Goal: Information Seeking & Learning: Find specific fact

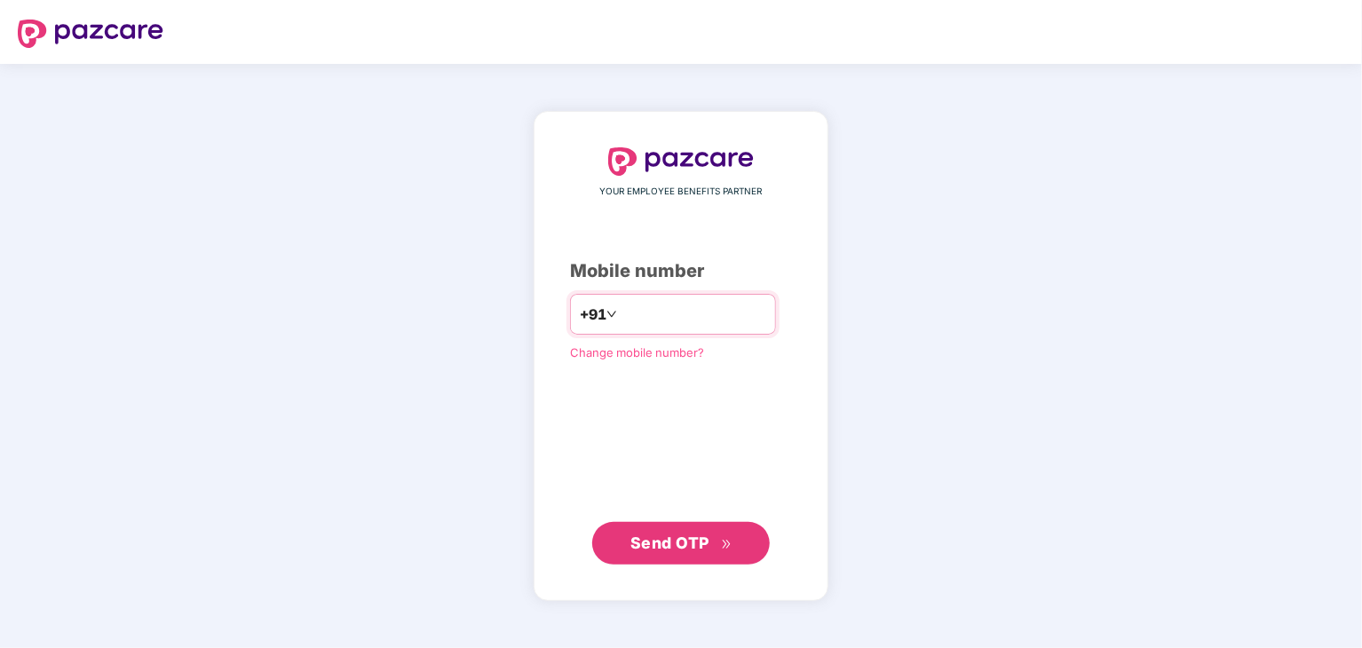
type input "**********"
click at [670, 528] on button "Send OTP" at bounding box center [681, 542] width 178 height 43
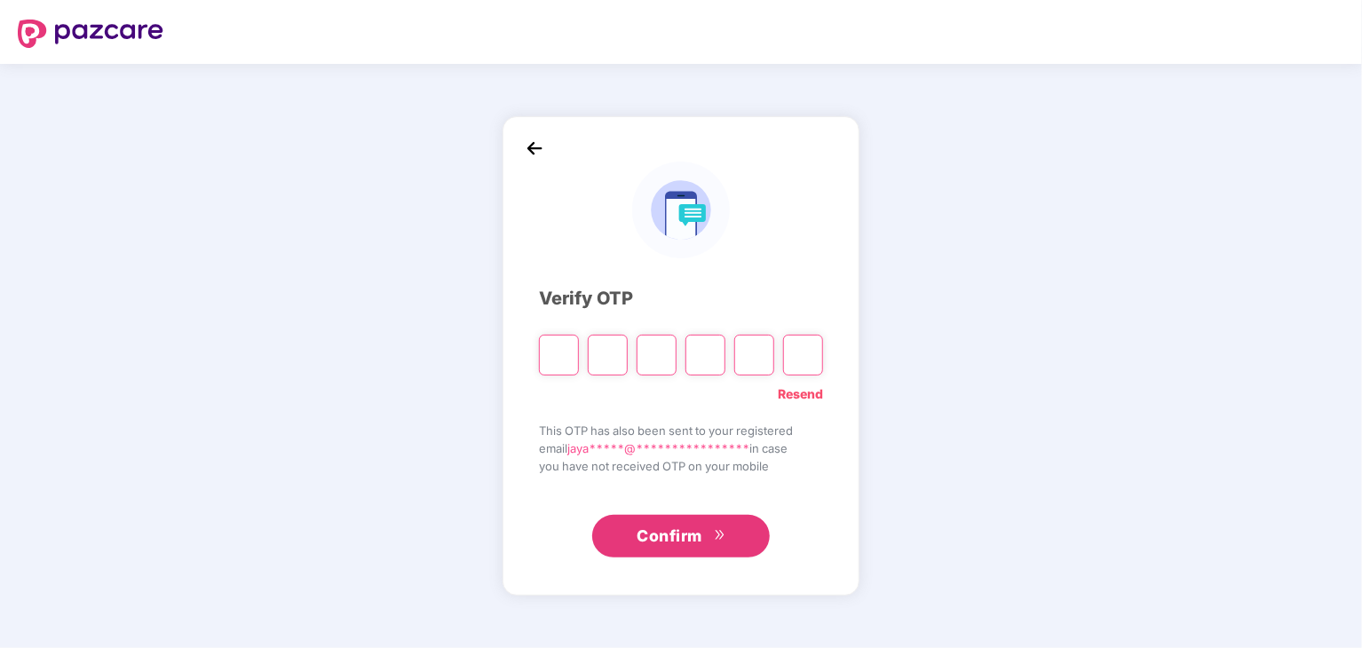
paste input "*"
type input "*"
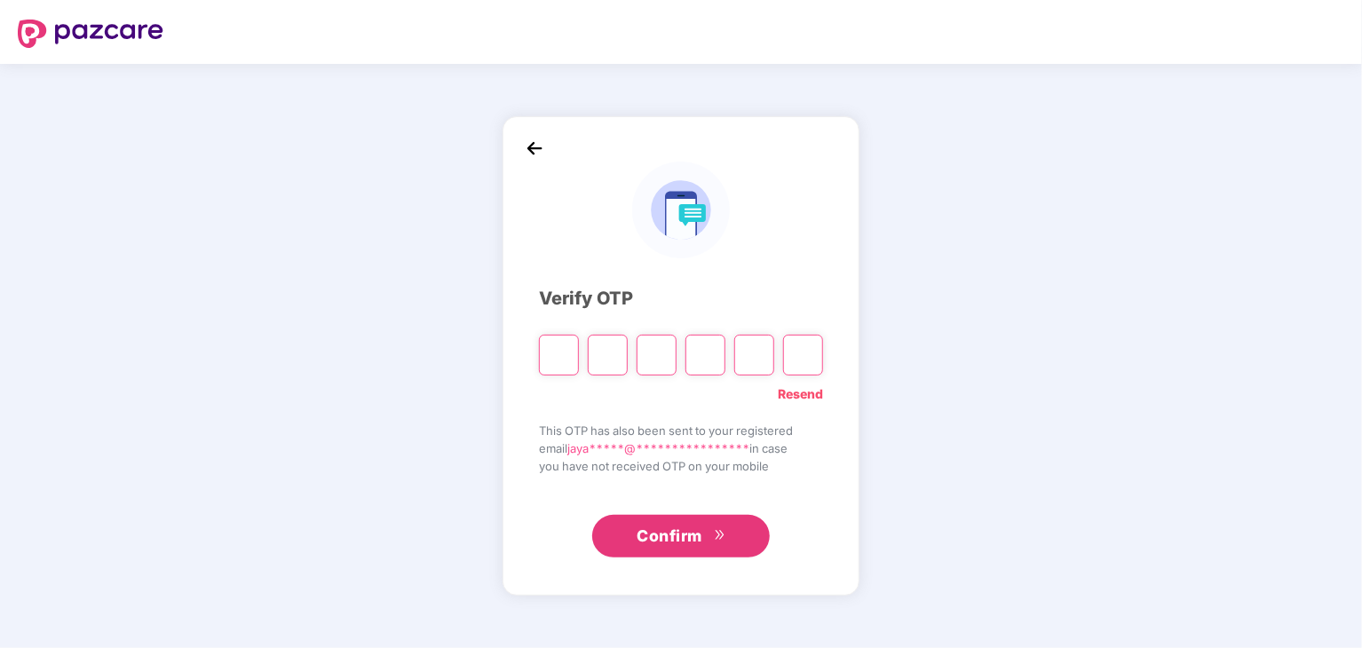
type input "*"
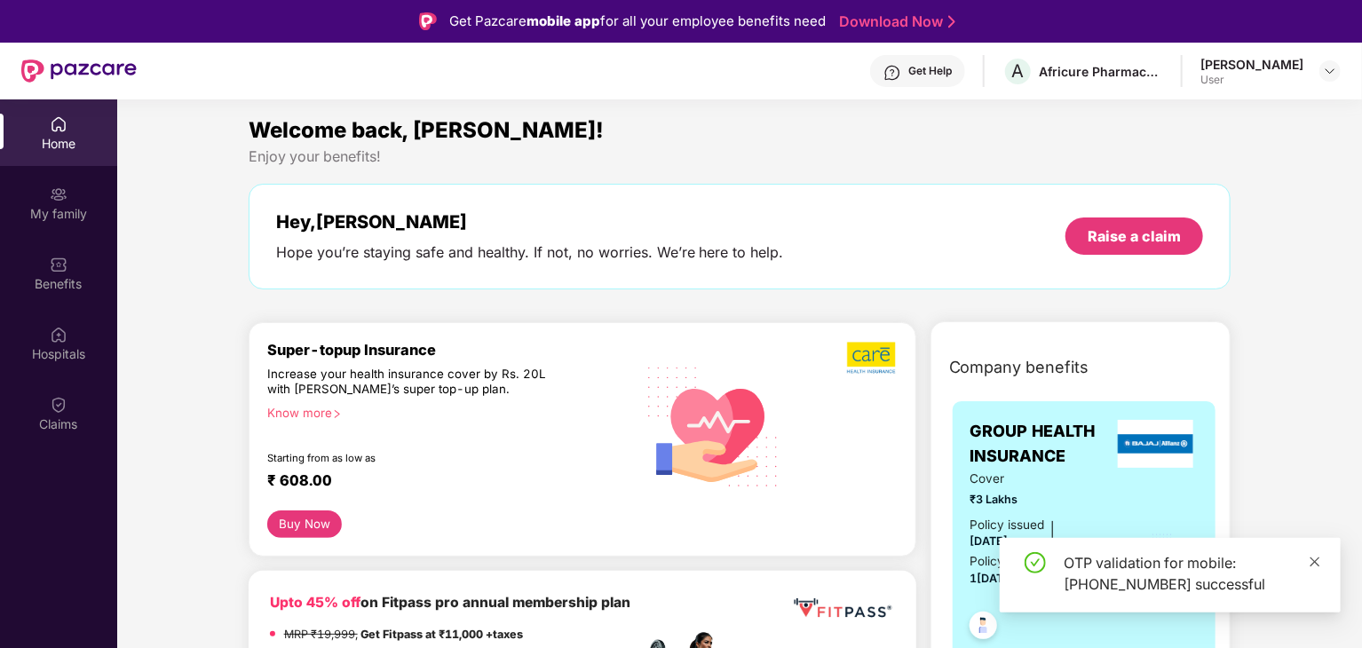
click at [1311, 561] on icon "close" at bounding box center [1315, 562] width 12 height 12
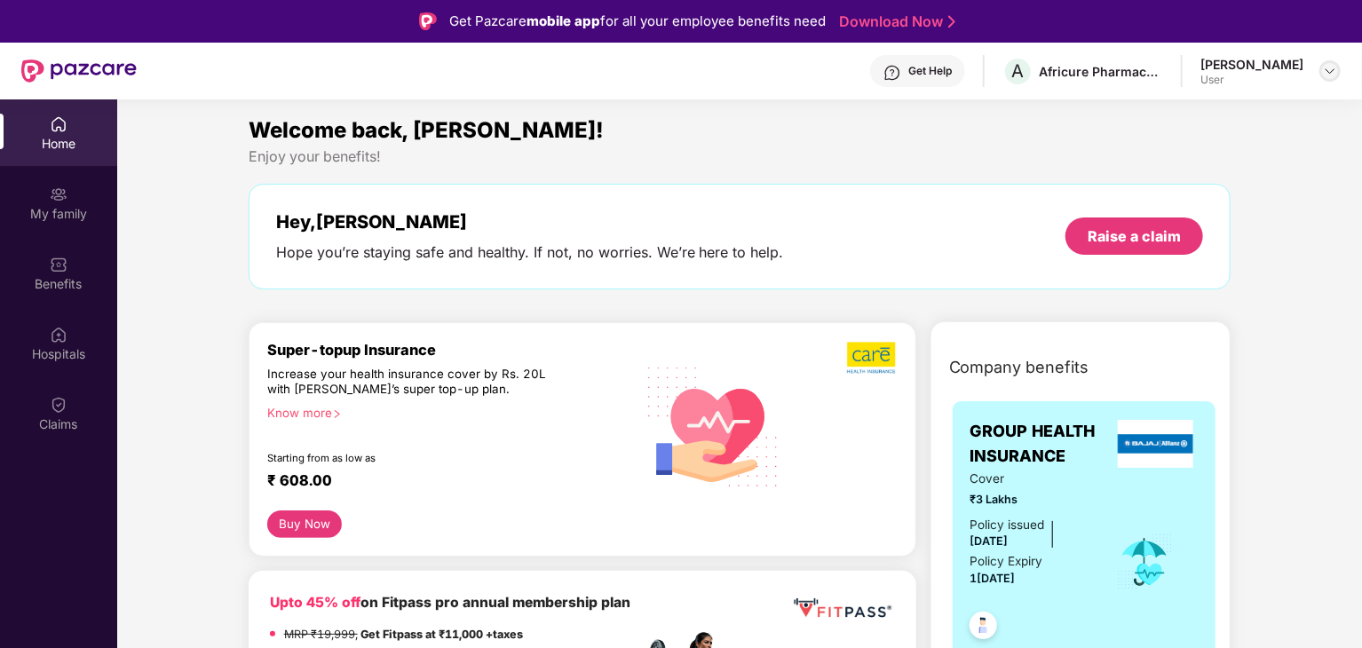
click at [1335, 74] on img at bounding box center [1330, 71] width 14 height 14
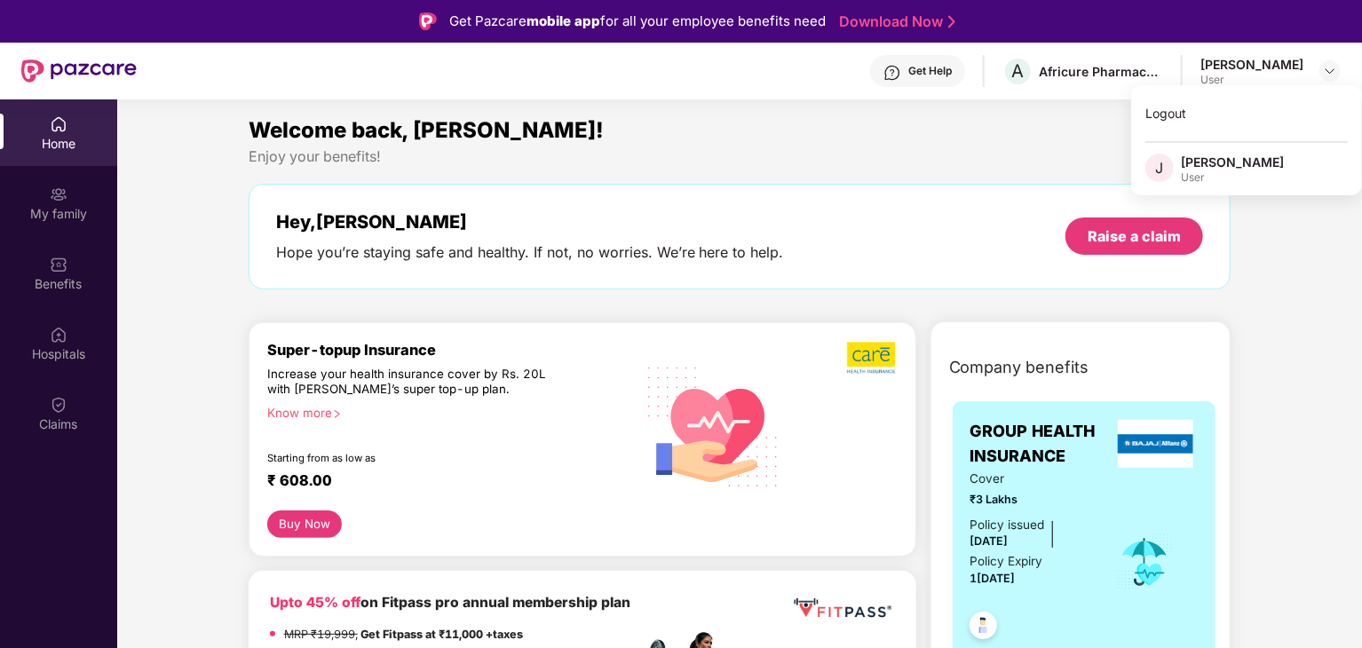
click at [906, 157] on div "Enjoy your benefits!" at bounding box center [740, 156] width 983 height 19
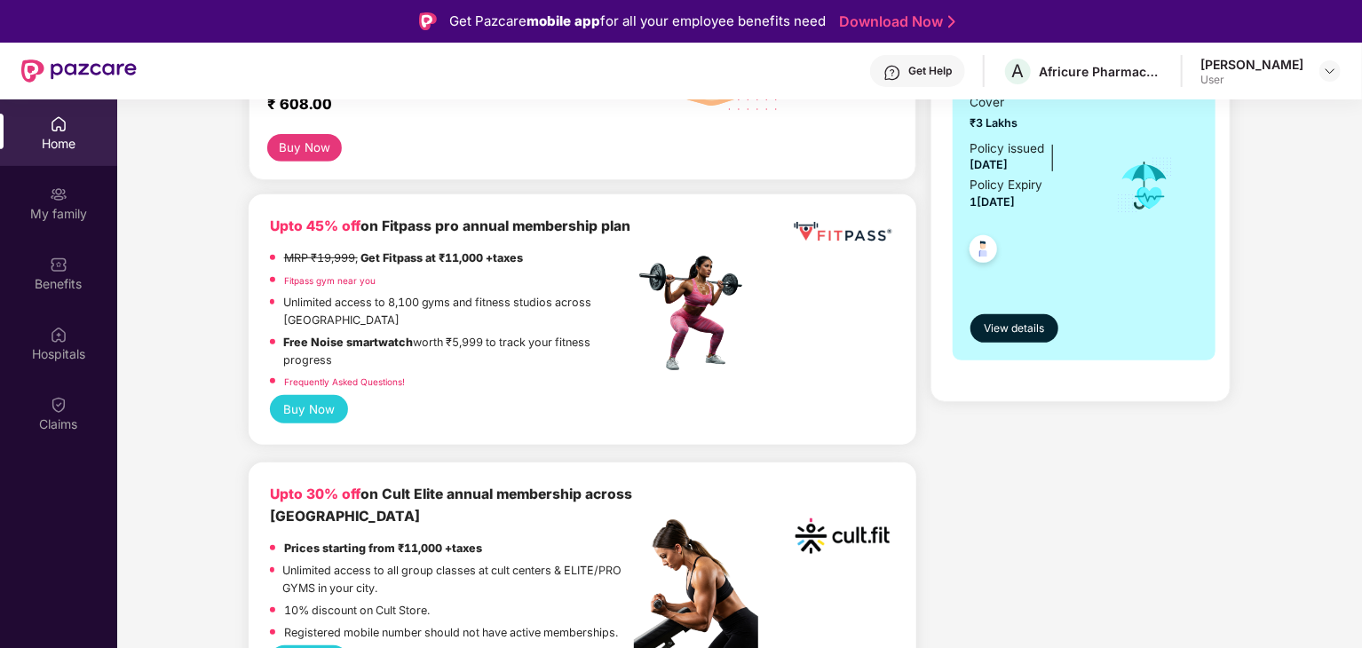
scroll to position [444, 0]
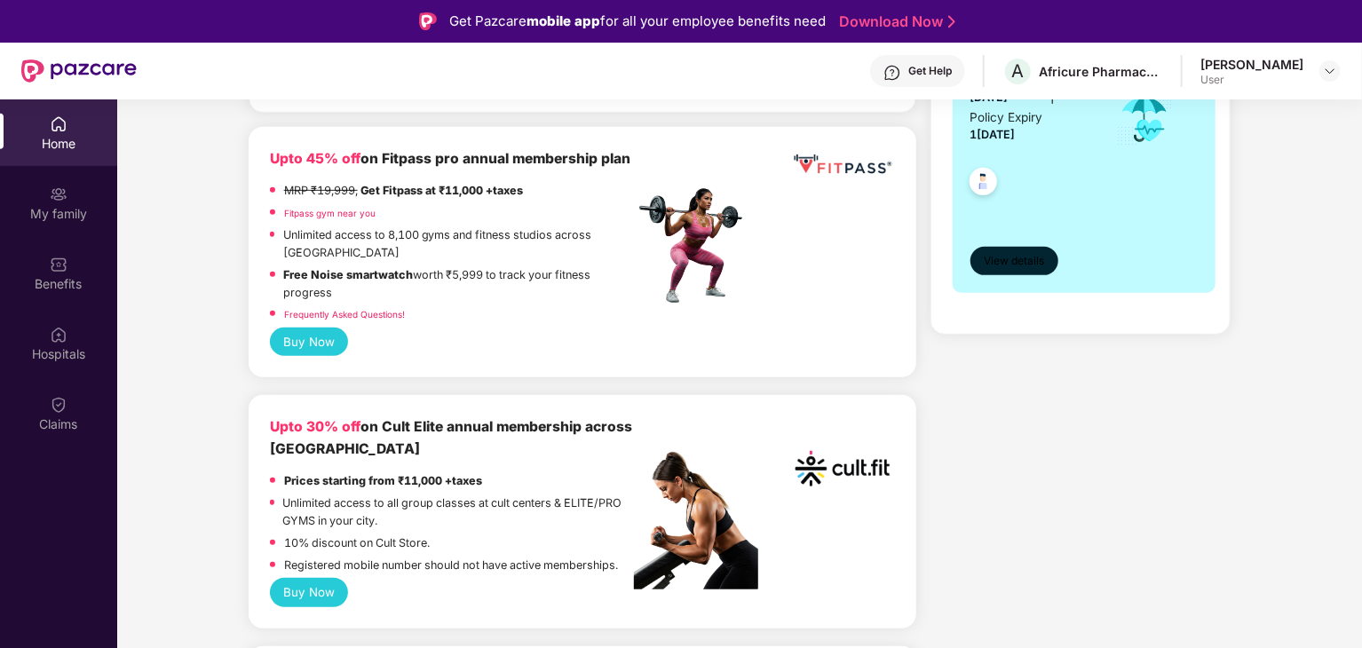
click at [1018, 259] on span "View details" at bounding box center [1014, 261] width 60 height 17
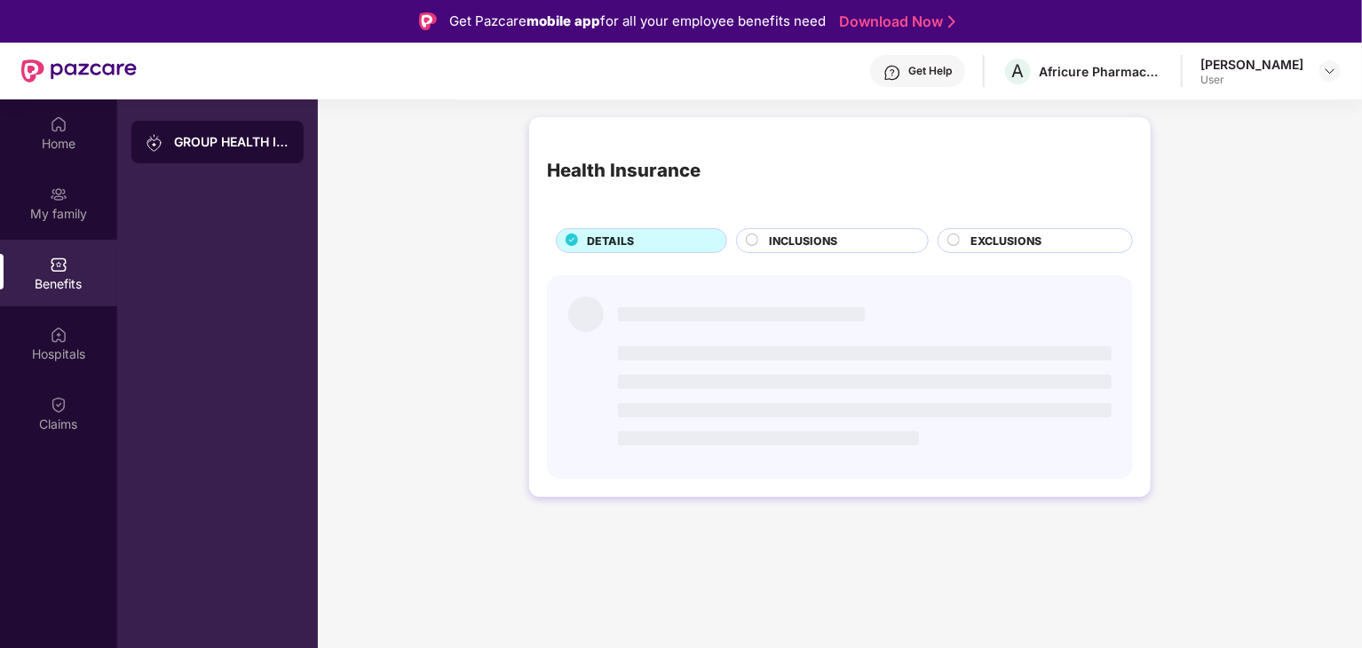
scroll to position [0, 0]
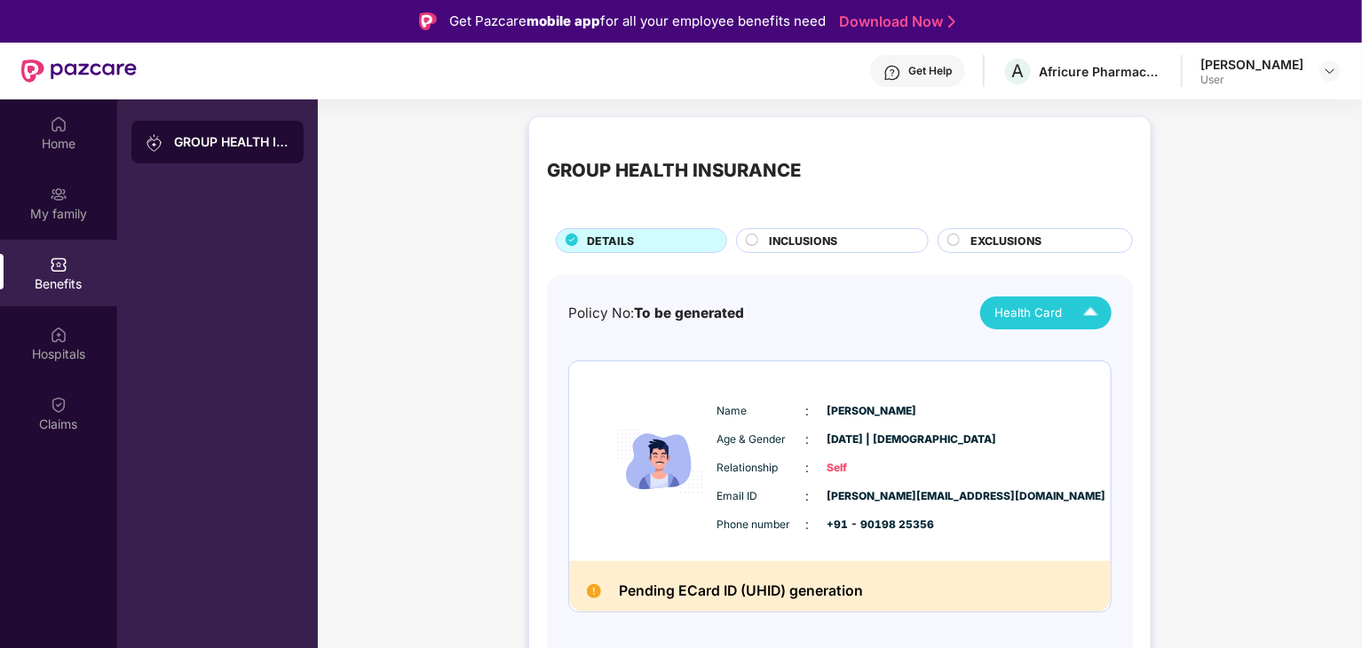
click at [1026, 311] on span "Health Card" at bounding box center [1027, 313] width 67 height 19
click at [1030, 361] on div "[PERSON_NAME]" at bounding box center [1049, 355] width 115 height 20
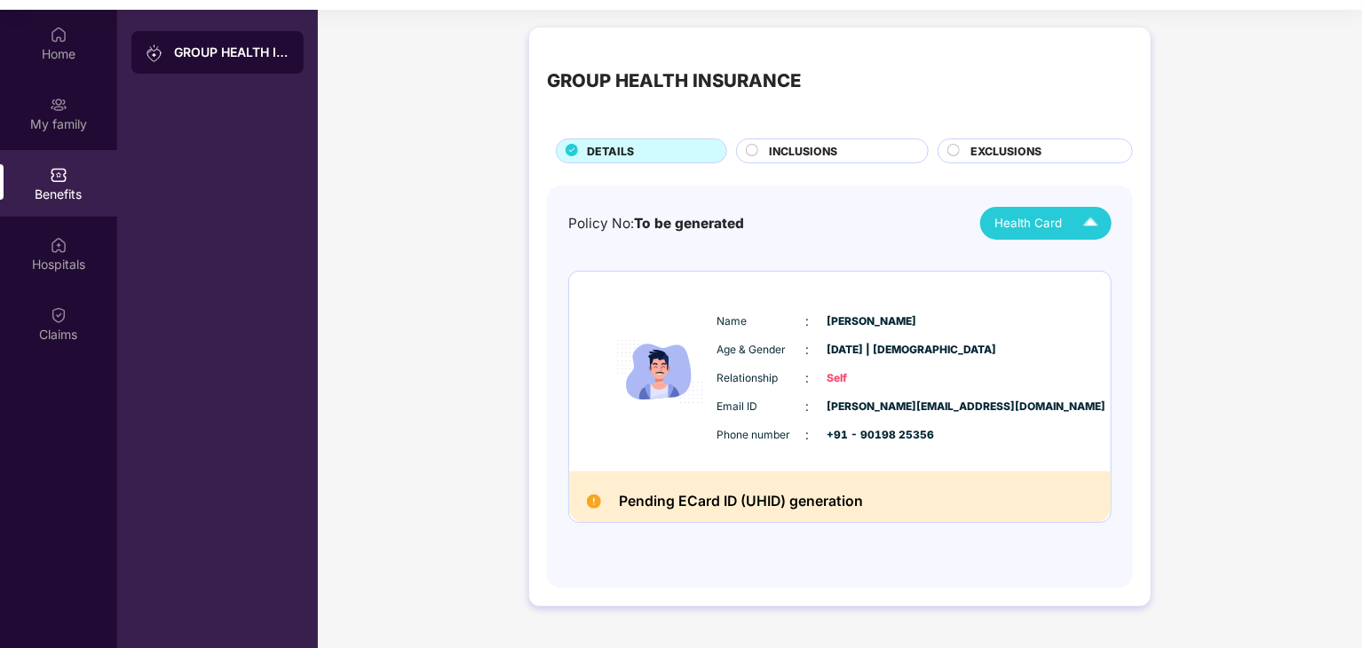
scroll to position [99, 0]
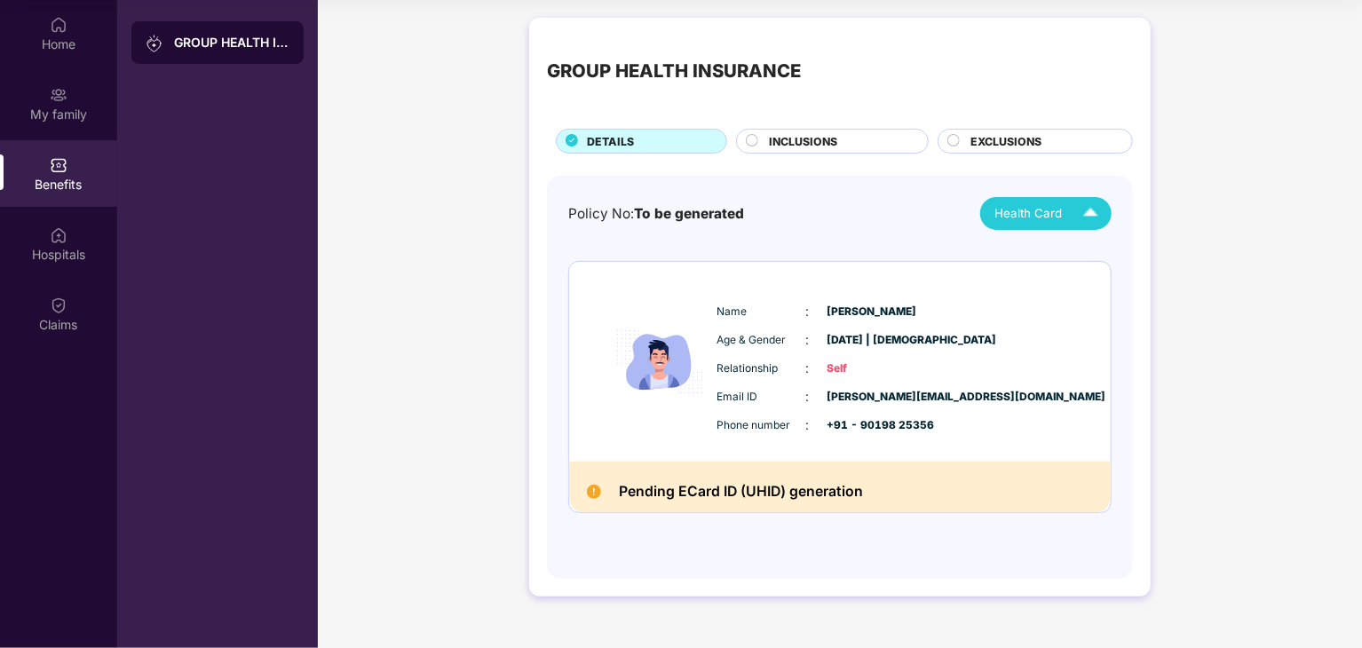
click at [827, 139] on span "INCLUSIONS" at bounding box center [803, 141] width 68 height 17
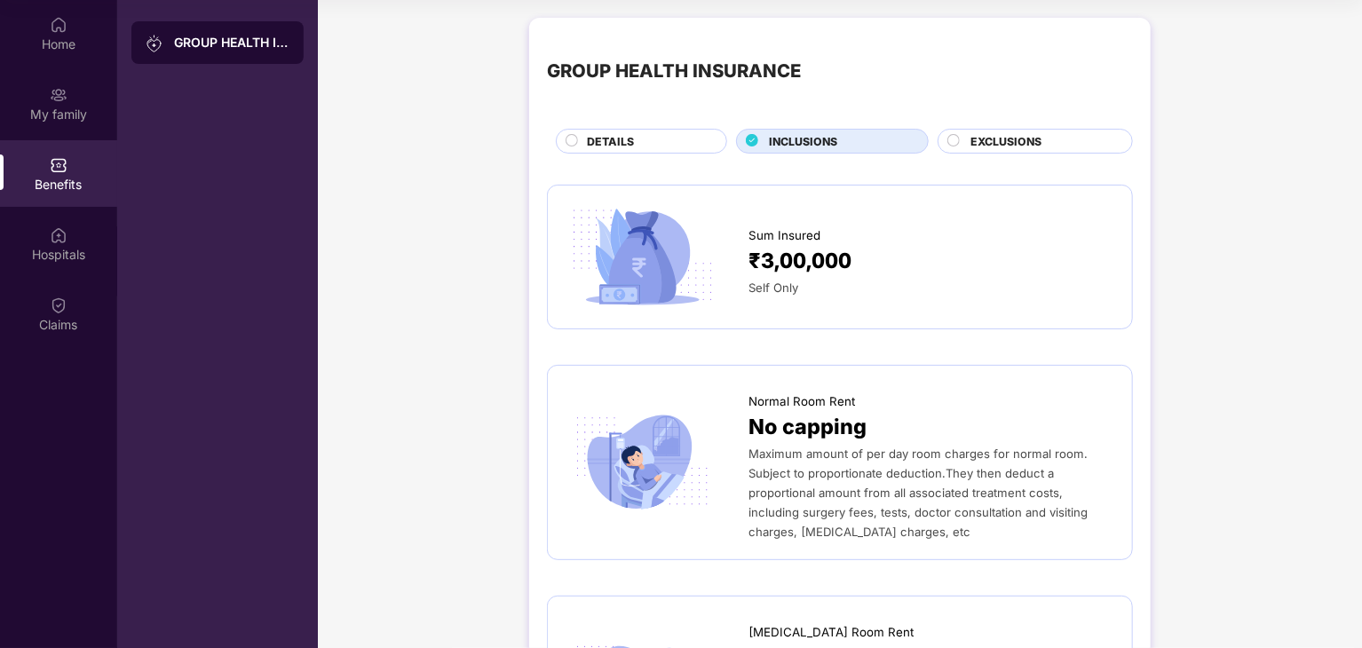
click at [988, 139] on span "EXCLUSIONS" at bounding box center [1005, 141] width 71 height 17
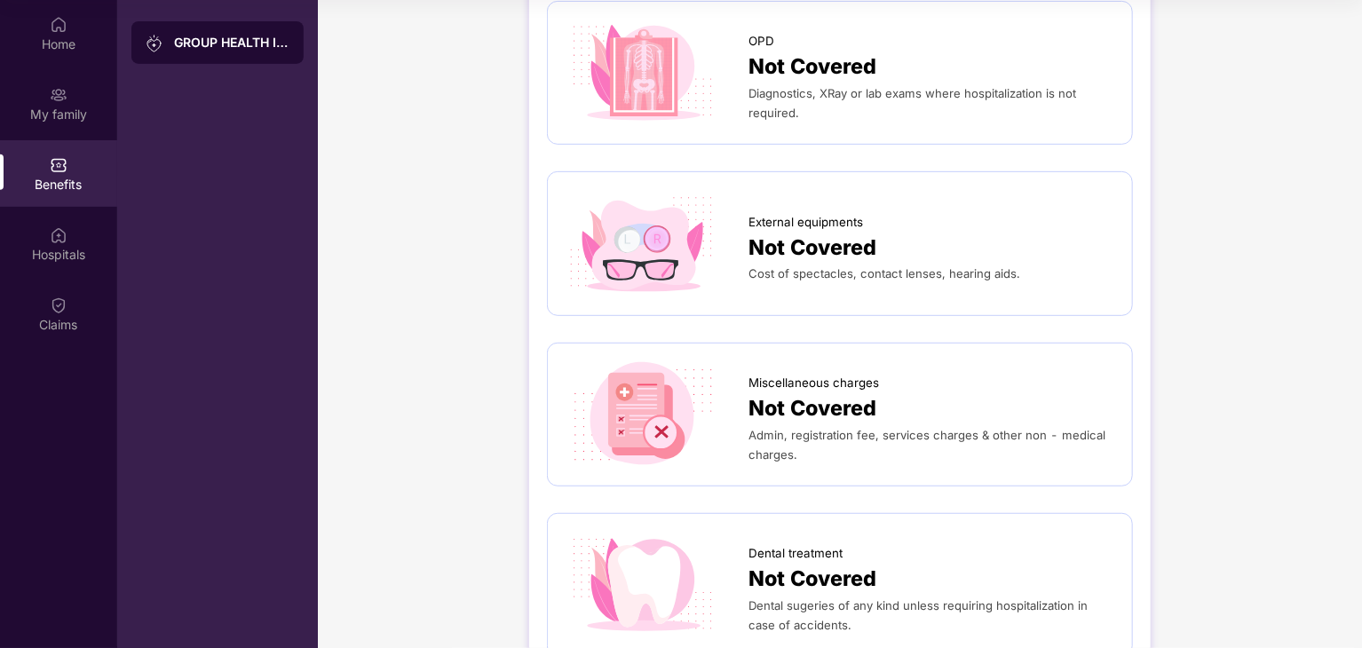
scroll to position [0, 0]
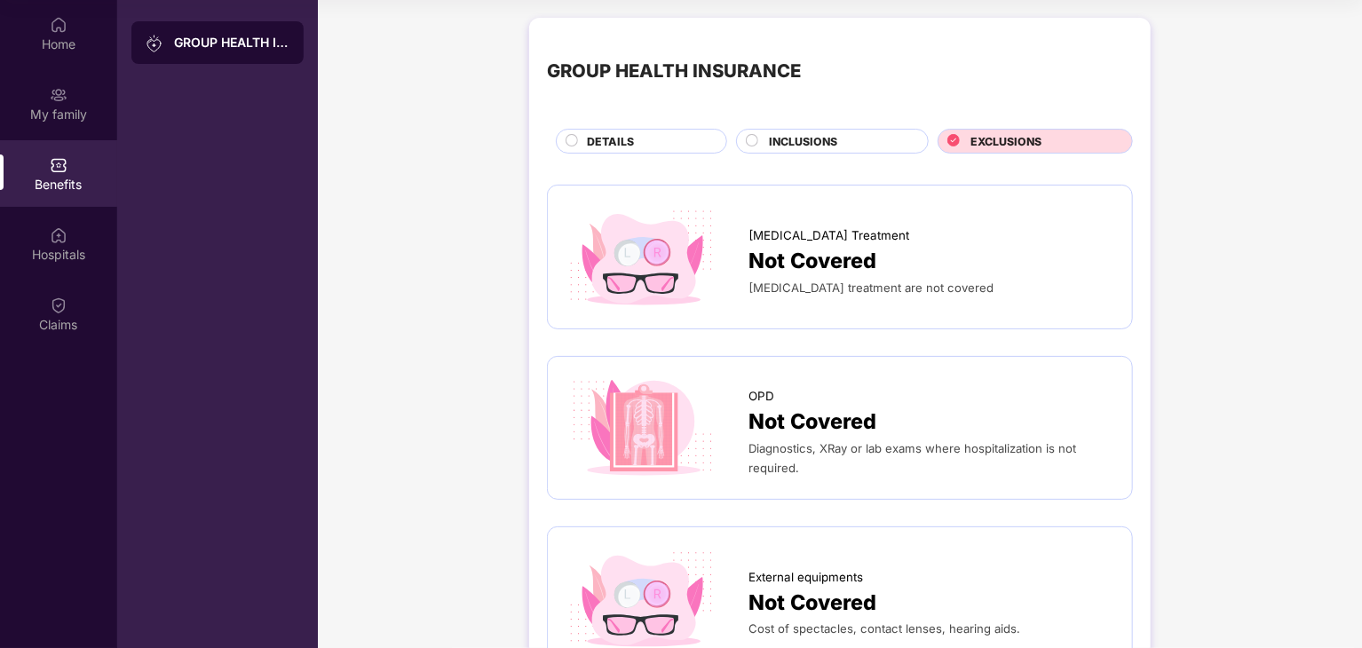
click at [578, 134] on div "DETAILS" at bounding box center [647, 143] width 139 height 20
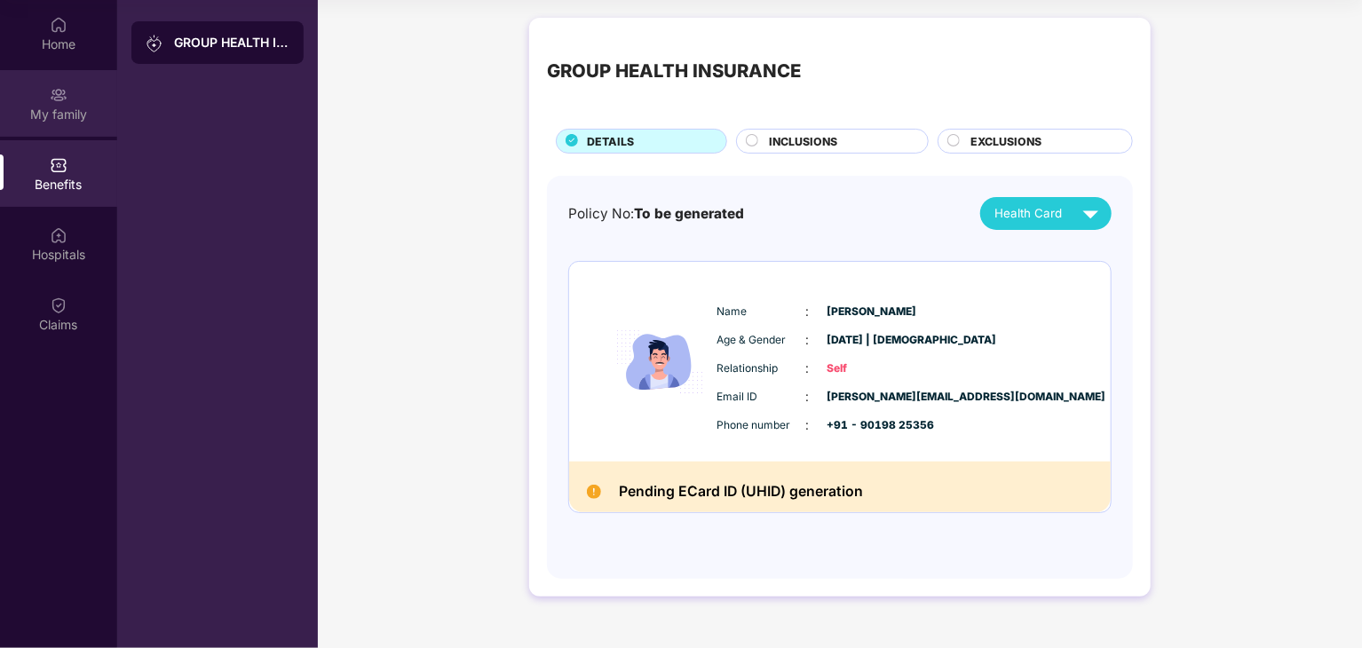
click at [57, 113] on div "My family" at bounding box center [58, 115] width 117 height 18
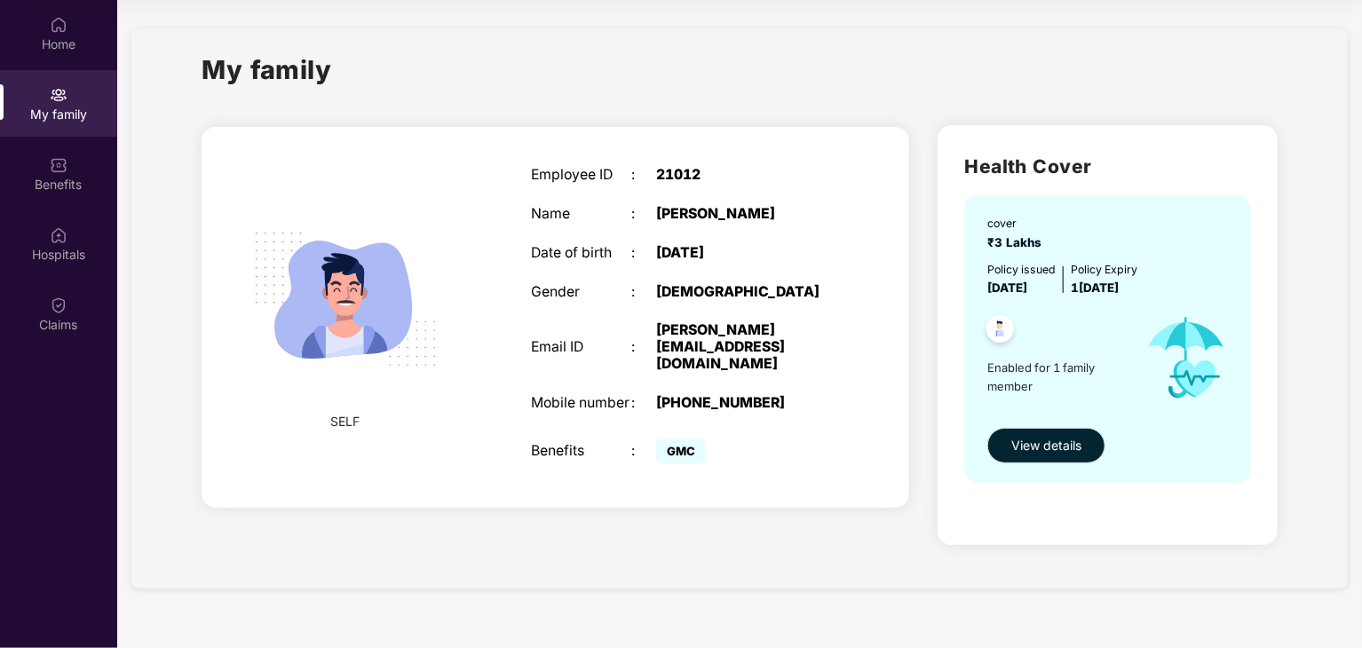
click at [1026, 449] on span "View details" at bounding box center [1046, 446] width 70 height 20
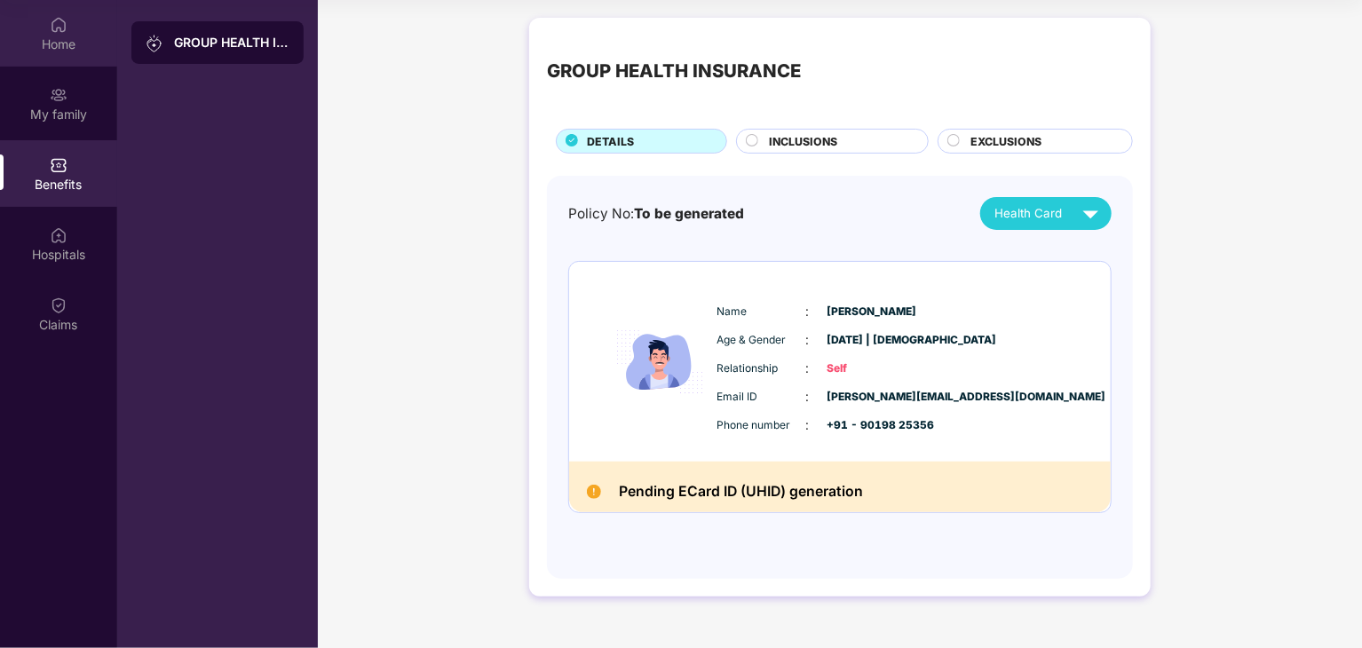
click at [74, 42] on div "Home" at bounding box center [58, 45] width 117 height 18
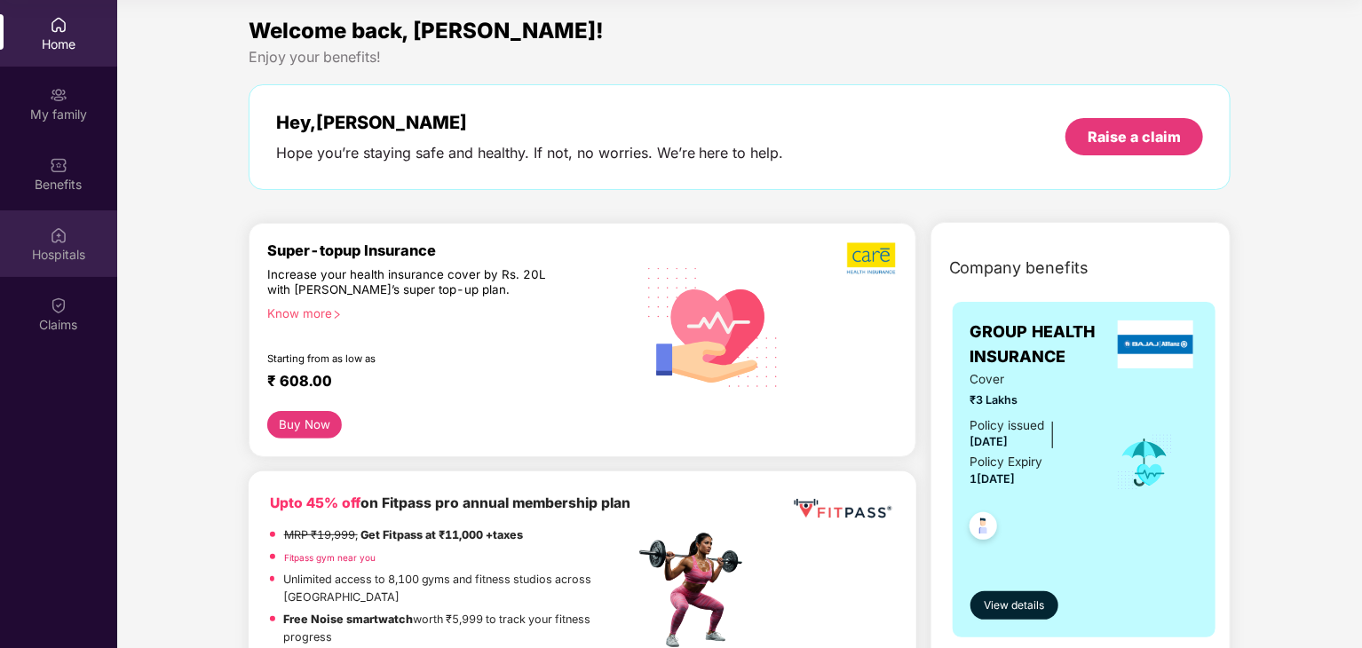
click at [66, 210] on div "Hospitals" at bounding box center [58, 243] width 117 height 67
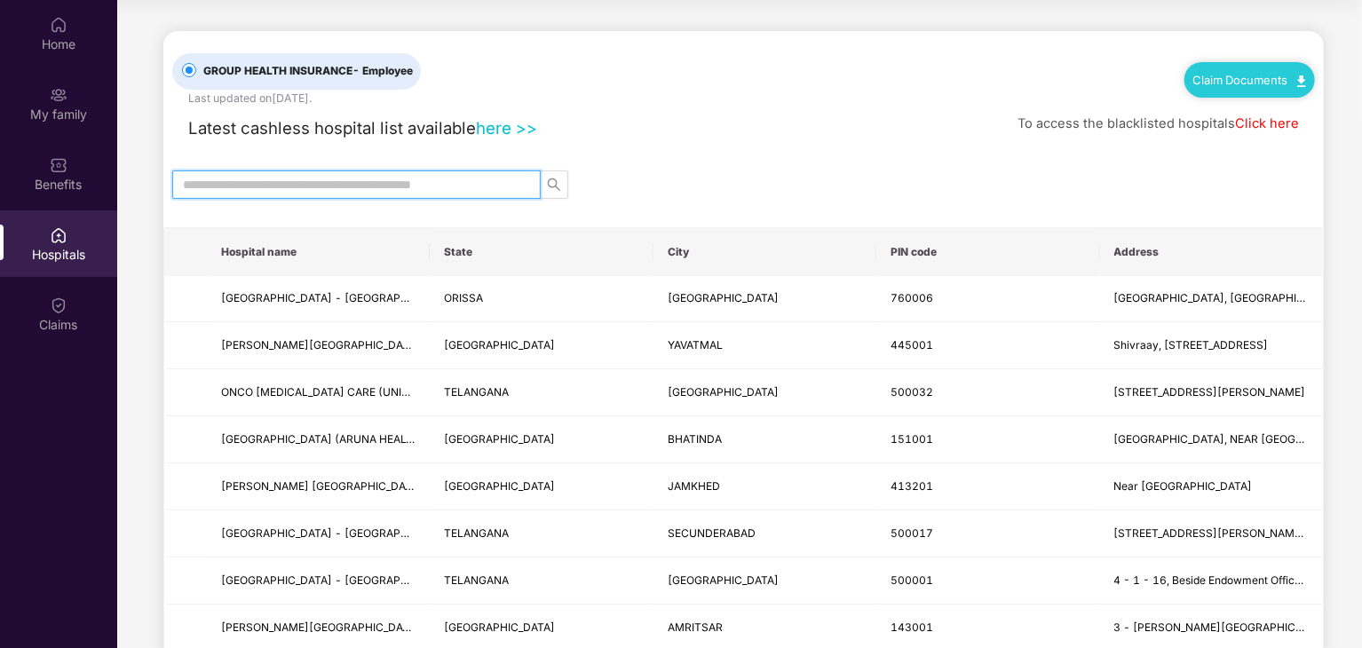
click at [465, 186] on input "text" at bounding box center [349, 185] width 333 height 20
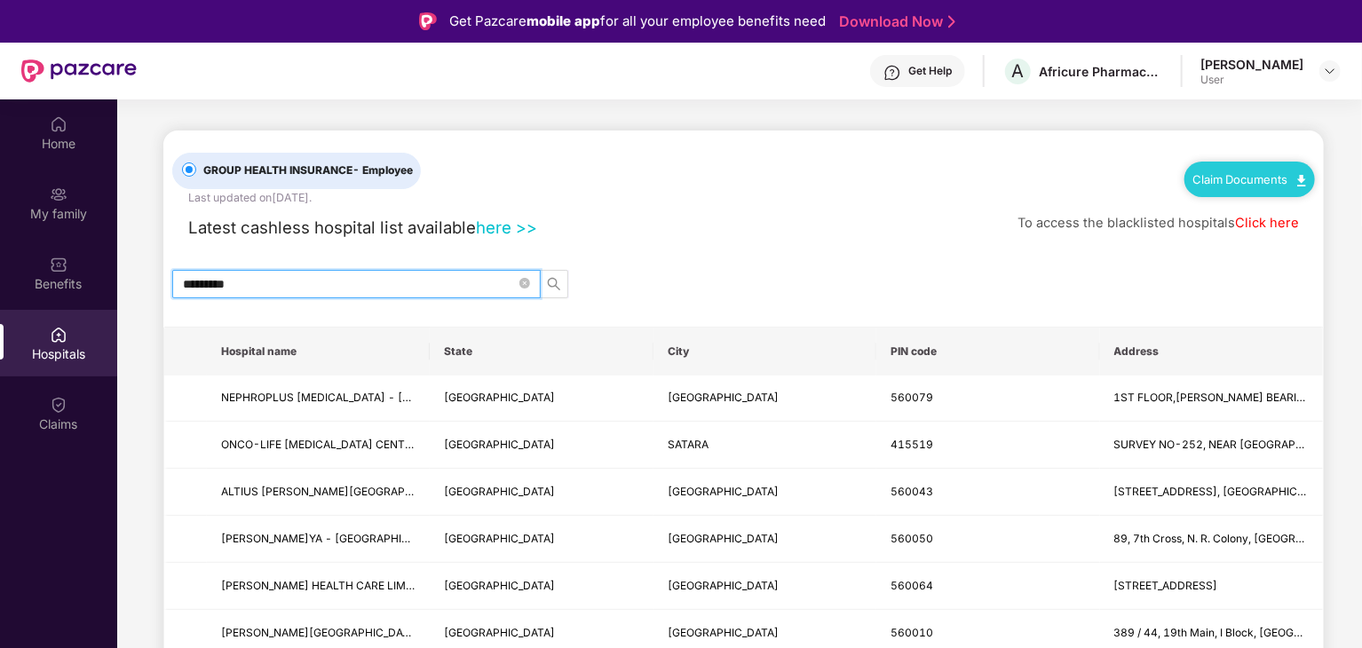
type input "*********"
click at [1268, 175] on link "Claim Documents" at bounding box center [1249, 179] width 113 height 14
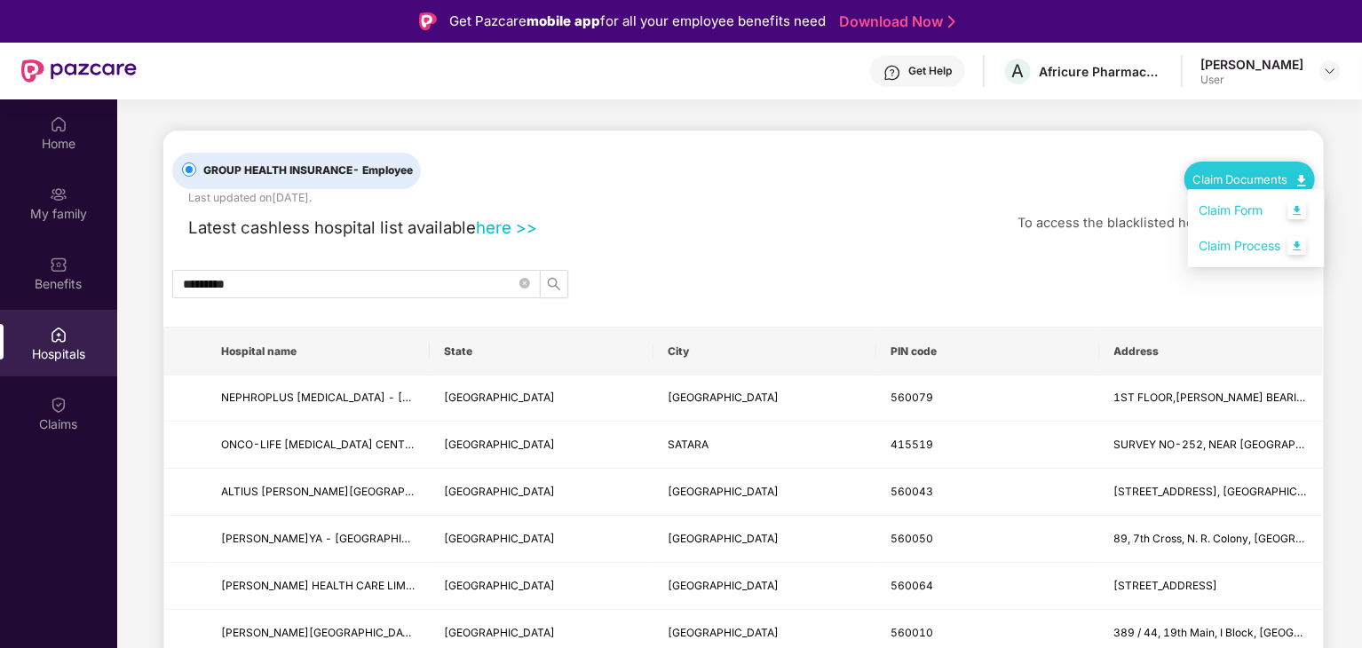
click at [1115, 278] on div "*********" at bounding box center [743, 284] width 1160 height 28
click at [1255, 227] on link "Click here" at bounding box center [1267, 223] width 64 height 16
click at [1263, 175] on link "Claim Documents" at bounding box center [1249, 179] width 113 height 14
click at [511, 228] on link "here >>" at bounding box center [506, 228] width 61 height 20
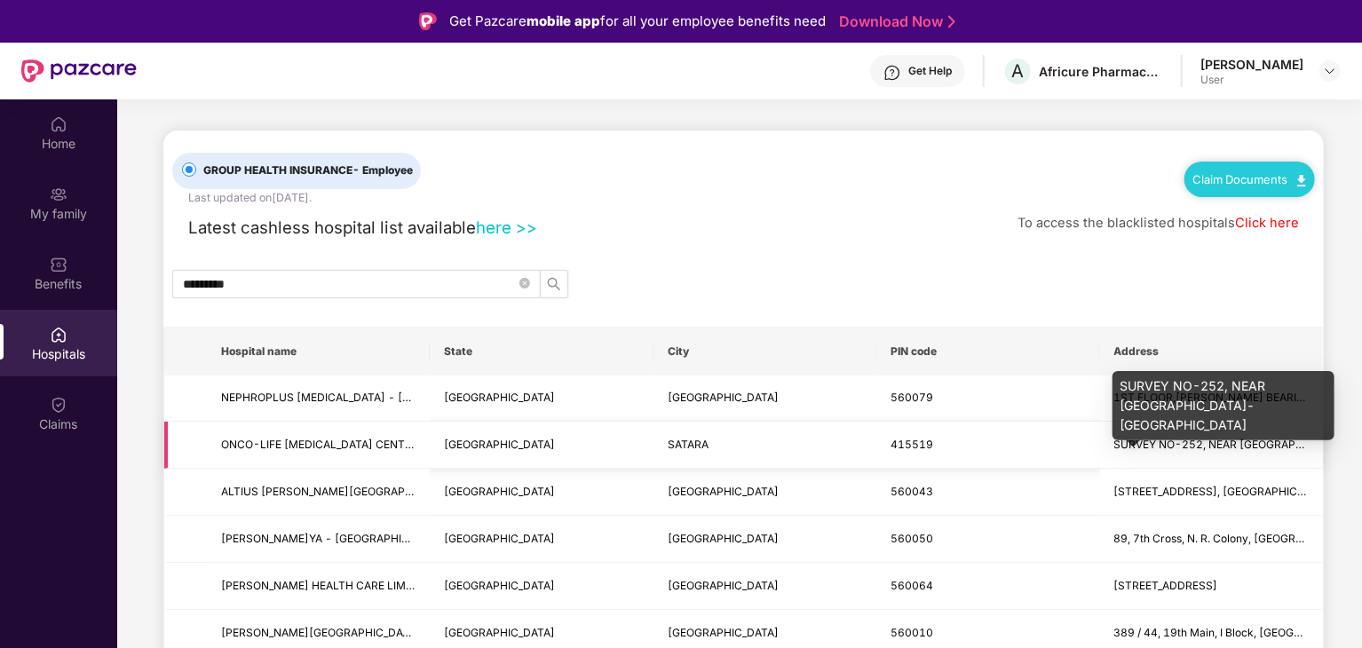
click at [1156, 440] on span "SURVEY NO-252, NEAR [GEOGRAPHIC_DATA]-[GEOGRAPHIC_DATA]" at bounding box center [1291, 444] width 355 height 13
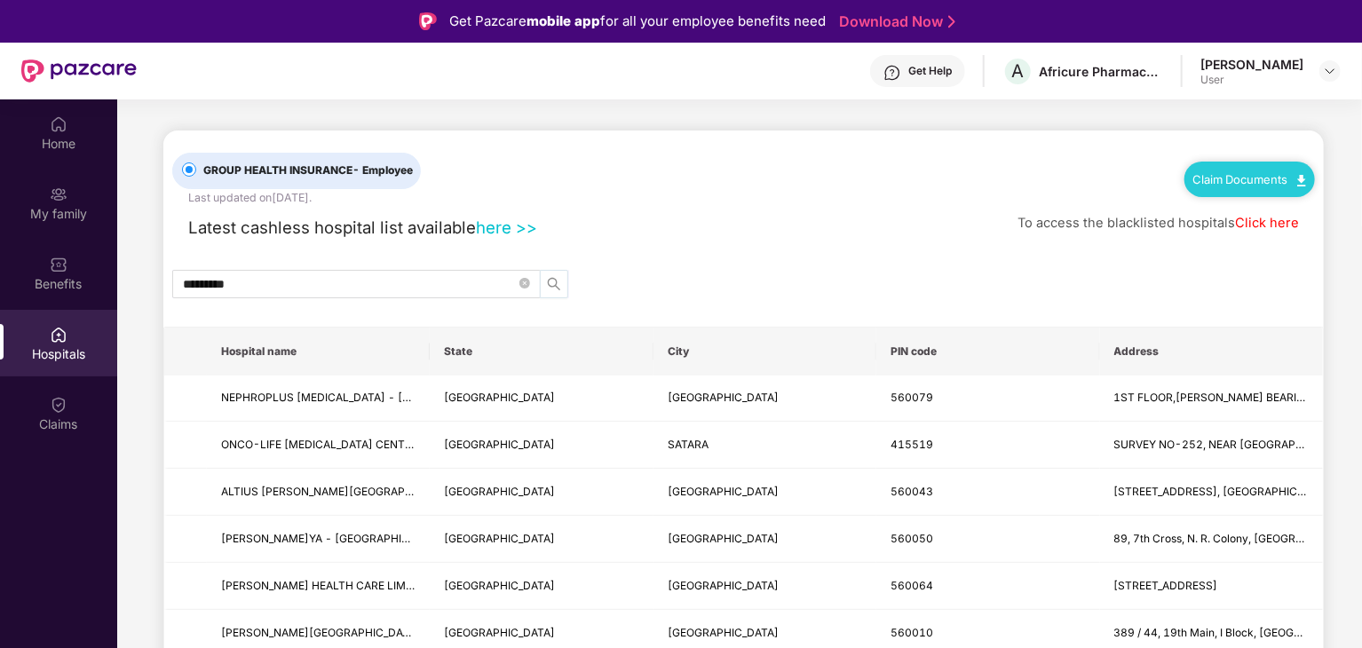
click at [549, 281] on icon "search" at bounding box center [554, 284] width 14 height 14
click at [1179, 479] on td "[STREET_ADDRESS], [GEOGRAPHIC_DATA], 1ST STAGE, HBR LAYOUT," at bounding box center [1211, 492] width 223 height 47
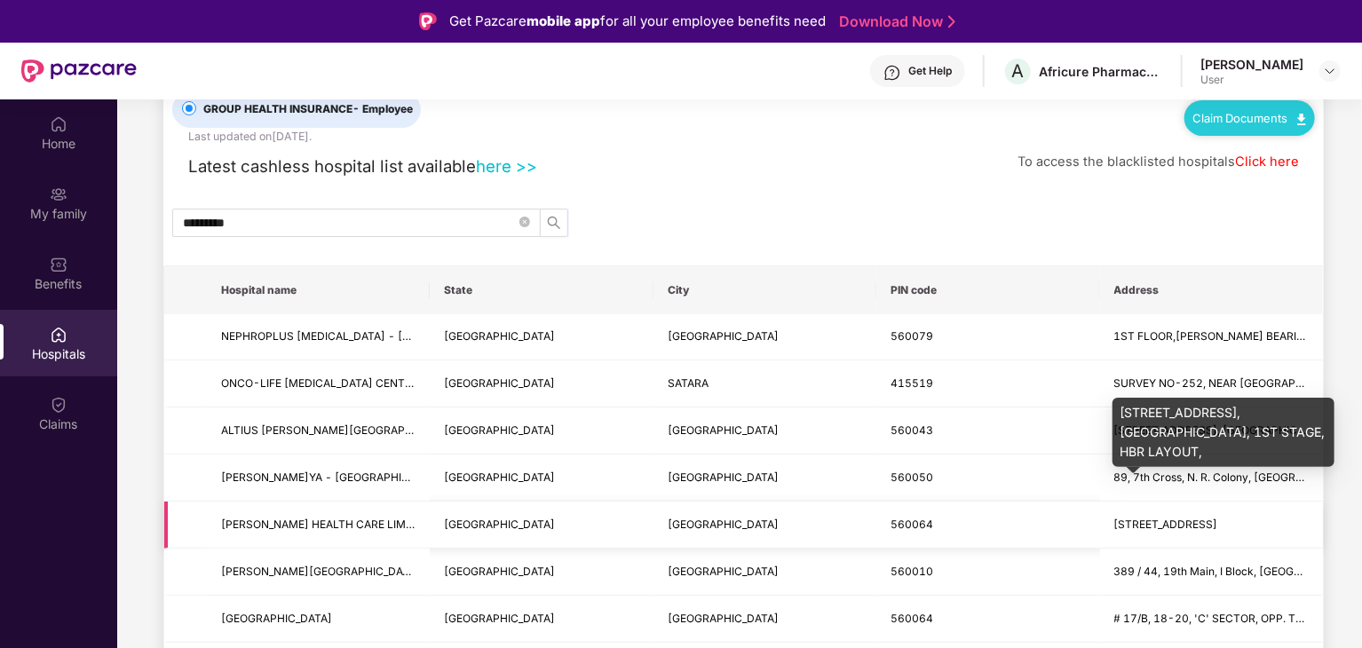
scroll to position [89, 0]
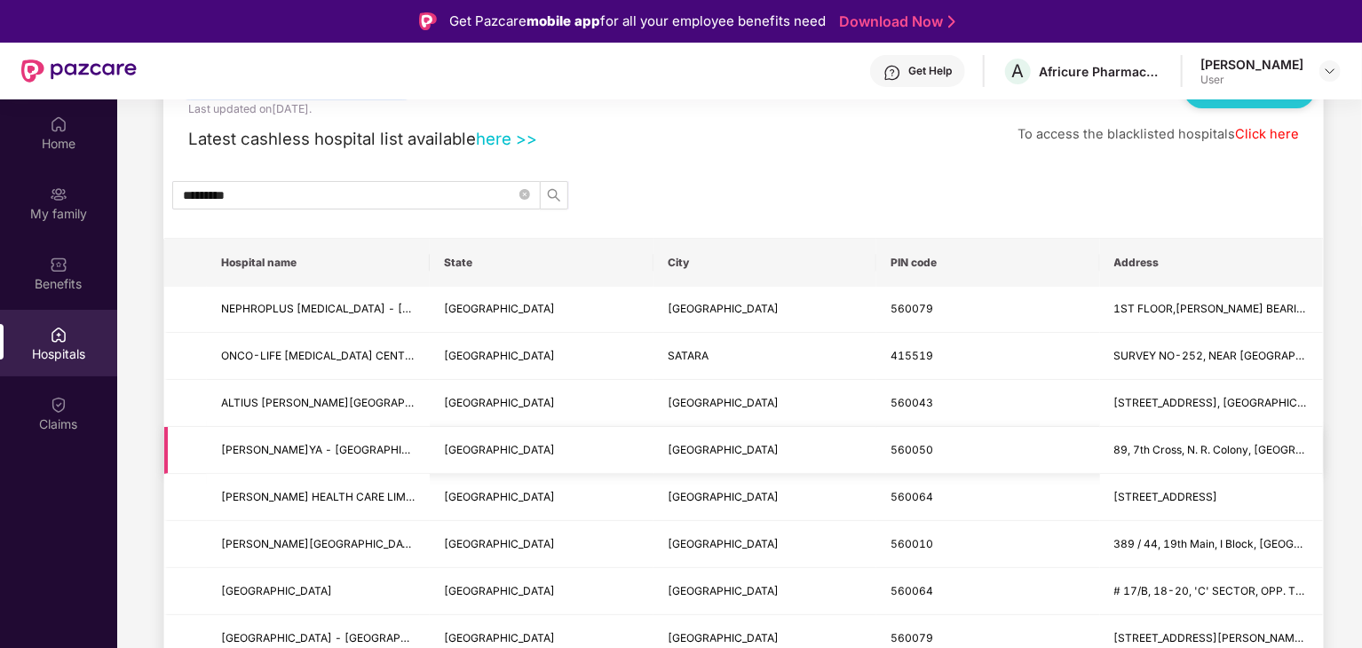
click at [1187, 442] on span "89, 7th Cross, N. R. Colony, [GEOGRAPHIC_DATA], [GEOGRAPHIC_DATA] -" at bounding box center [1211, 450] width 194 height 17
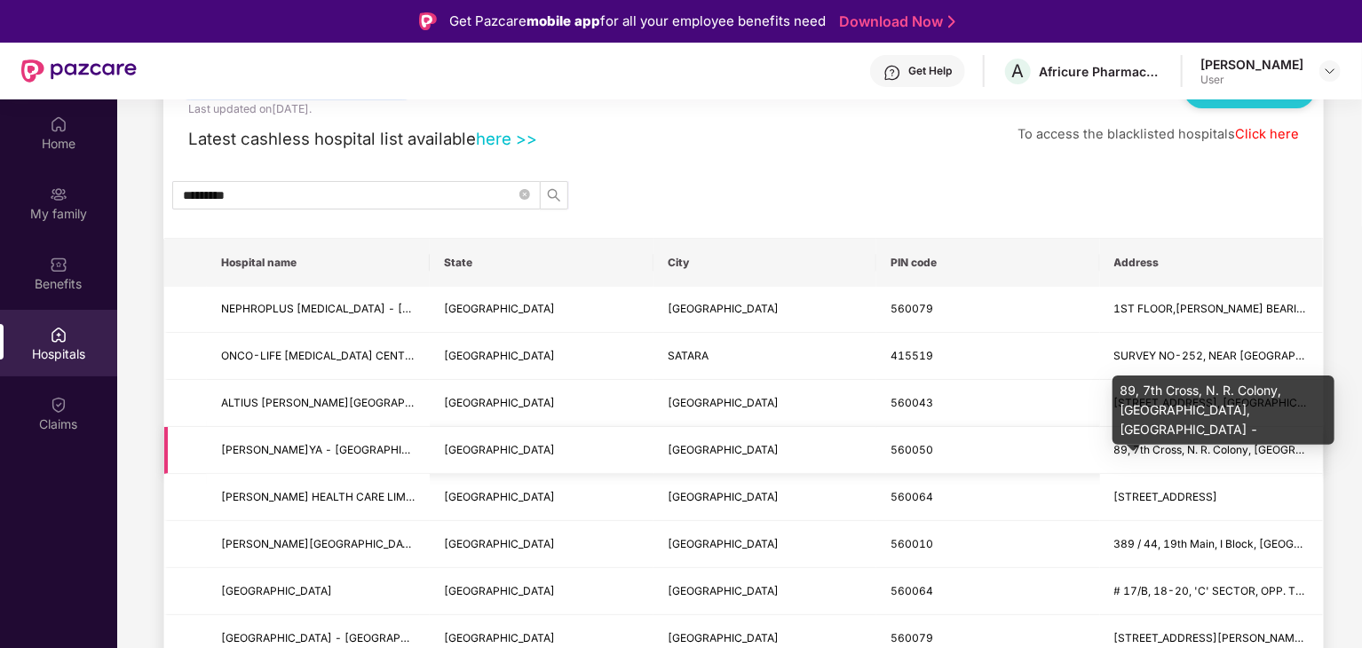
click at [1184, 447] on span "89, 7th Cross, N. R. Colony, [GEOGRAPHIC_DATA], [GEOGRAPHIC_DATA] -" at bounding box center [1302, 449] width 377 height 13
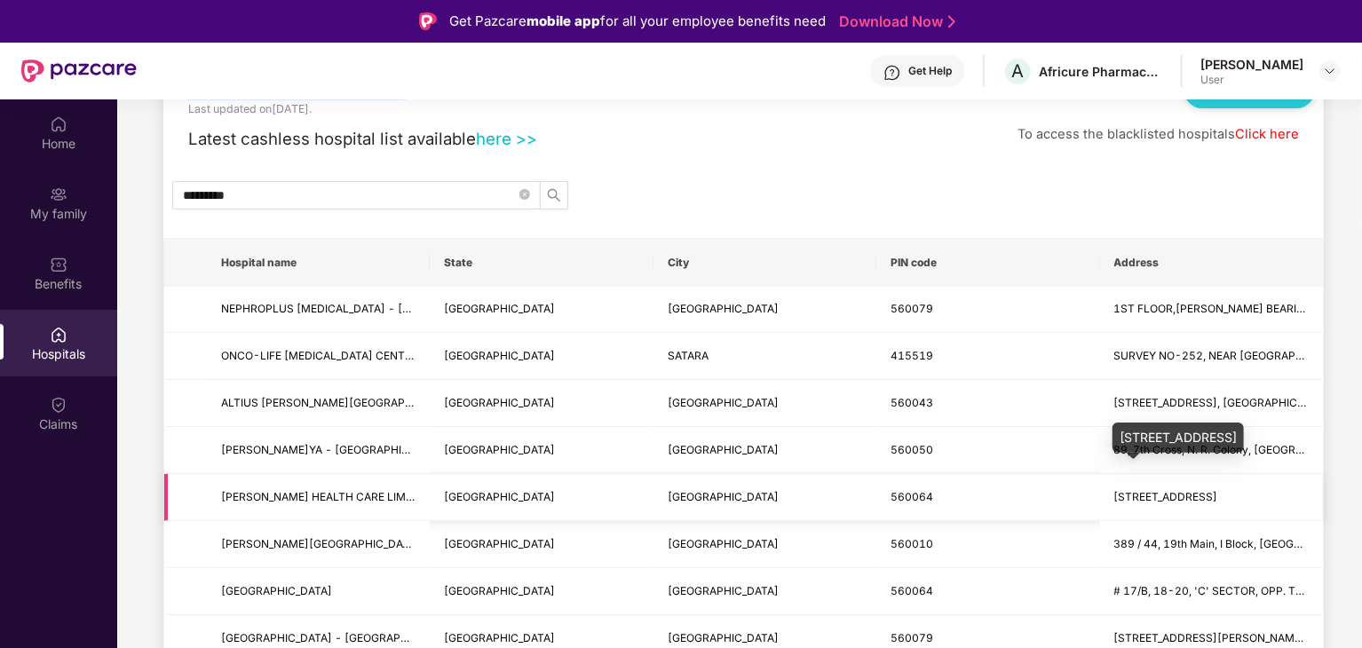
click at [1177, 491] on span "[STREET_ADDRESS]" at bounding box center [1166, 496] width 104 height 13
click at [1215, 491] on span "[STREET_ADDRESS]" at bounding box center [1166, 496] width 104 height 13
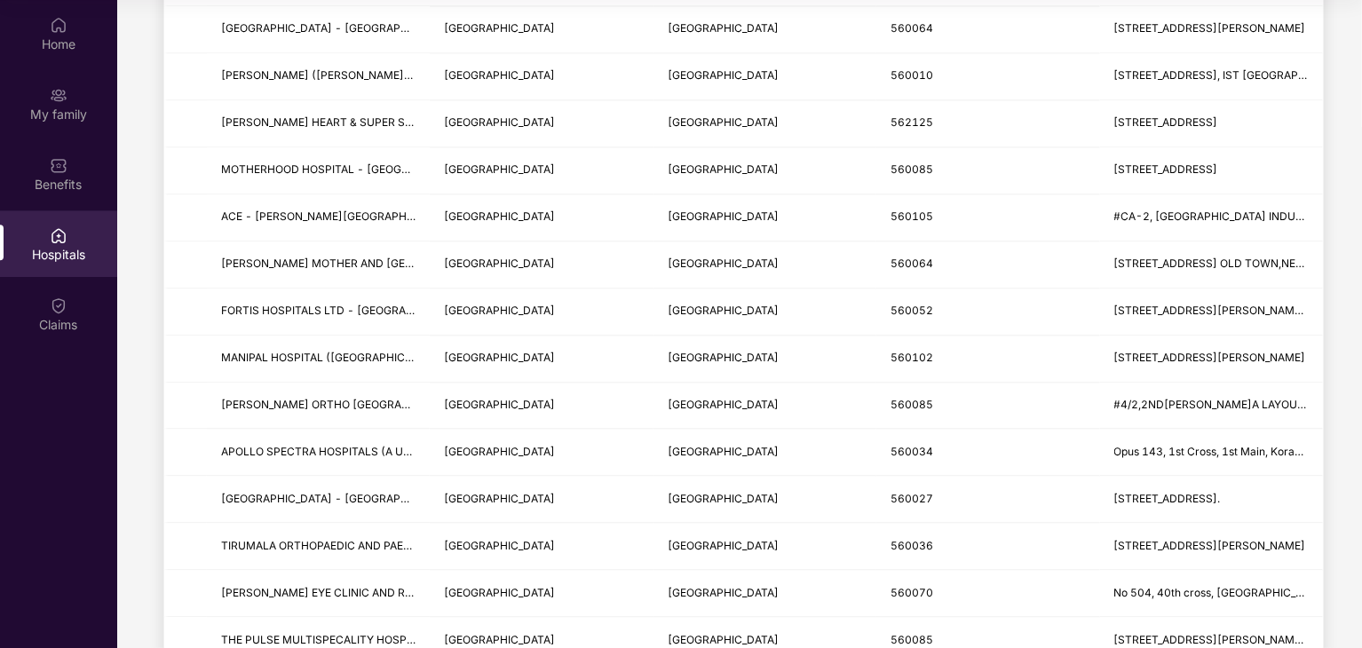
scroll to position [2081, 0]
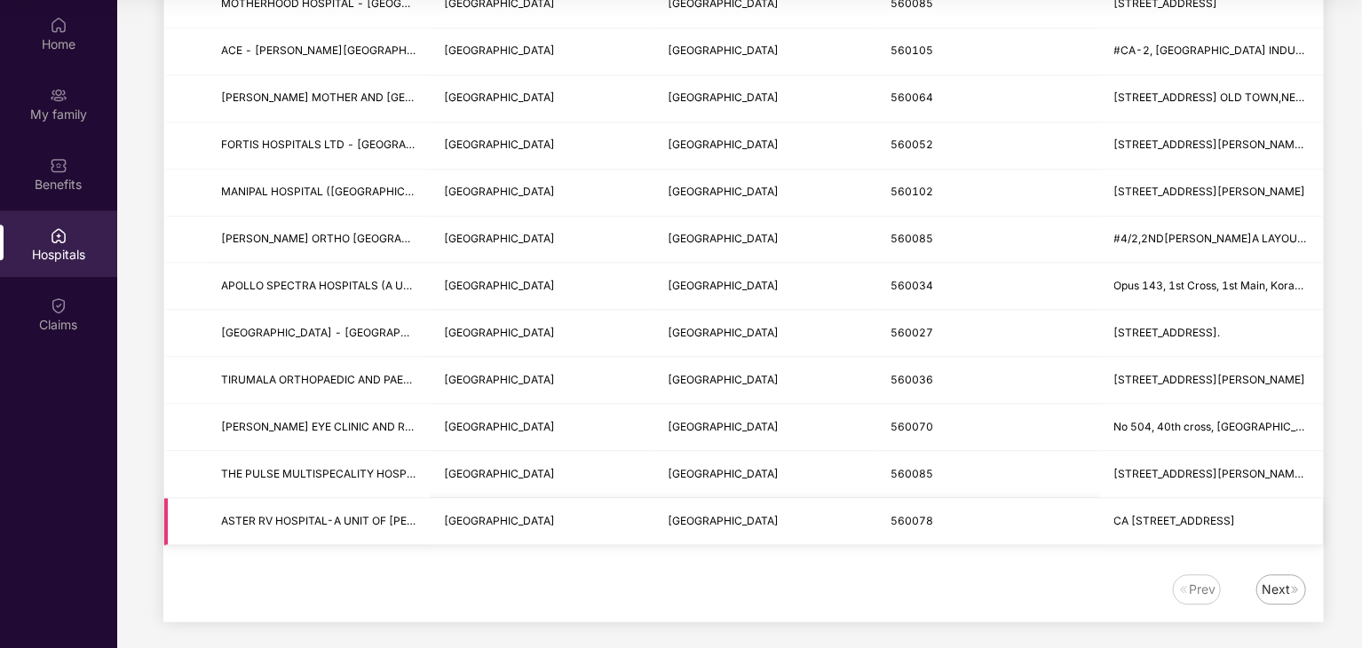
drag, startPoint x: 224, startPoint y: 257, endPoint x: 1310, endPoint y: 517, distance: 1116.6
copy table "Hospital name State City PIN code Address NEPHROPLUS [GEOGRAPHIC_DATA] - [GEOGR…"
click at [1278, 580] on div "Next" at bounding box center [1276, 590] width 28 height 20
drag, startPoint x: 222, startPoint y: 297, endPoint x: 1336, endPoint y: 519, distance: 1136.2
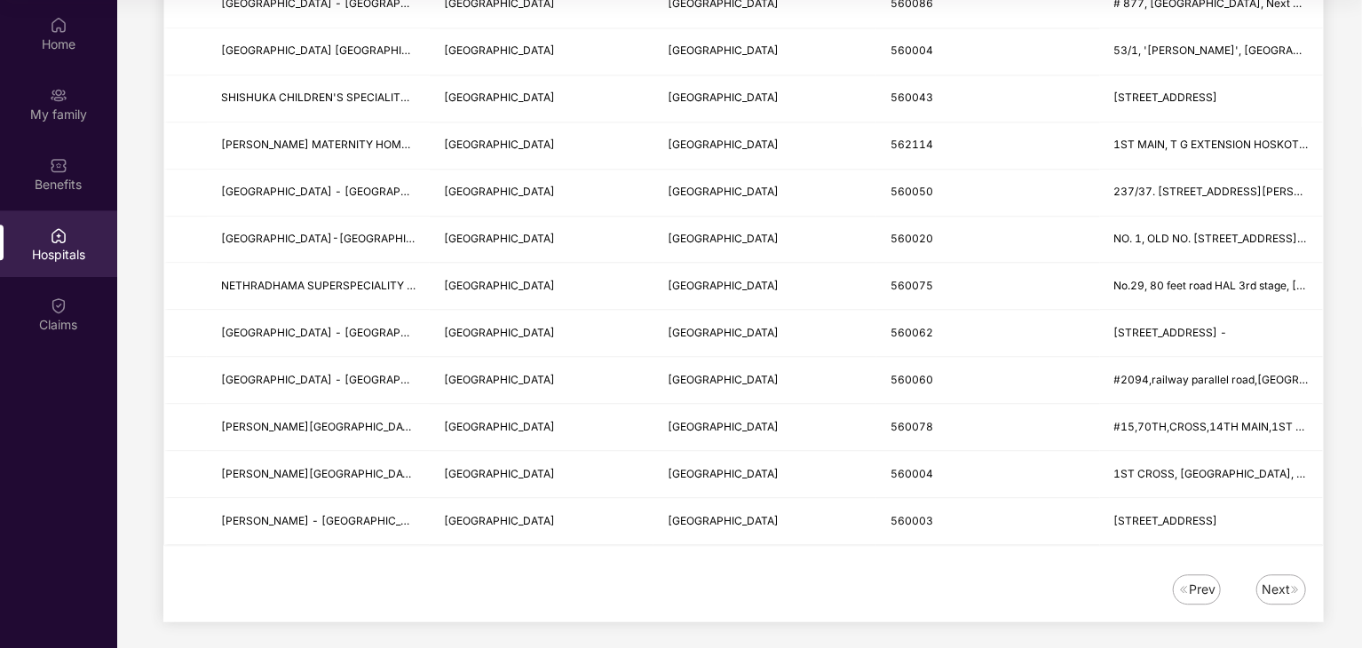
copy table "Hospital name State City PIN code Address"
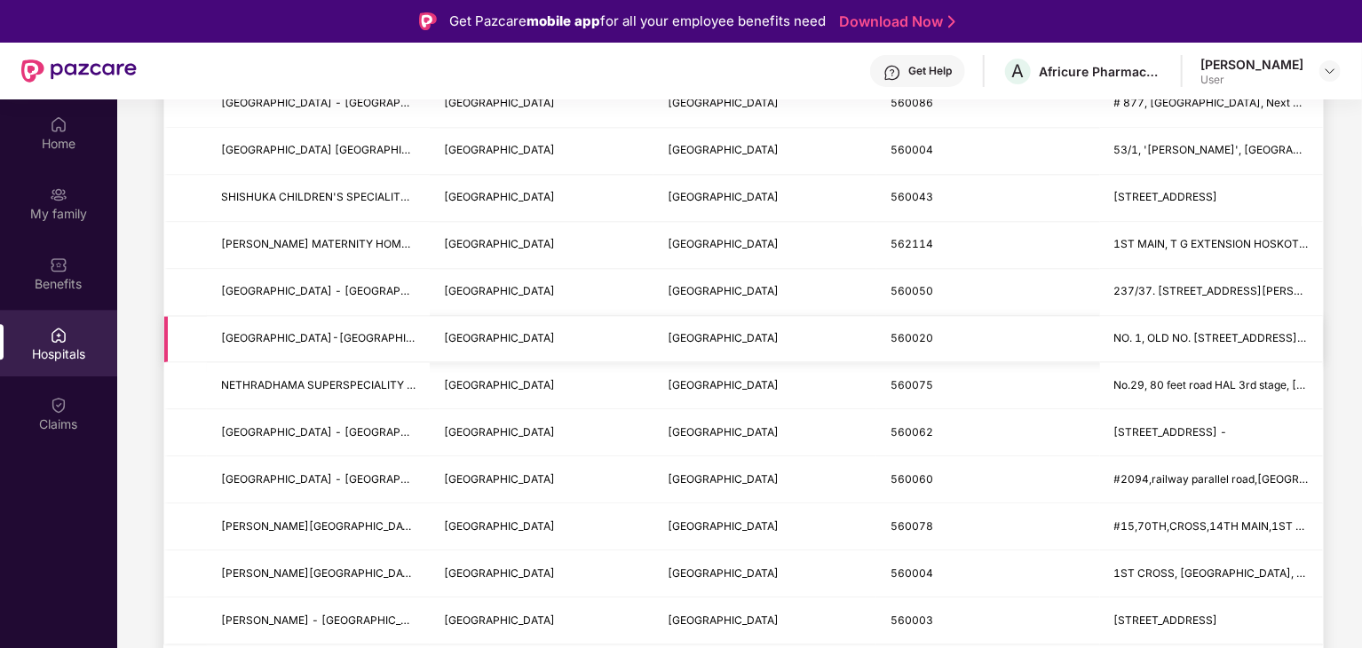
scroll to position [99, 0]
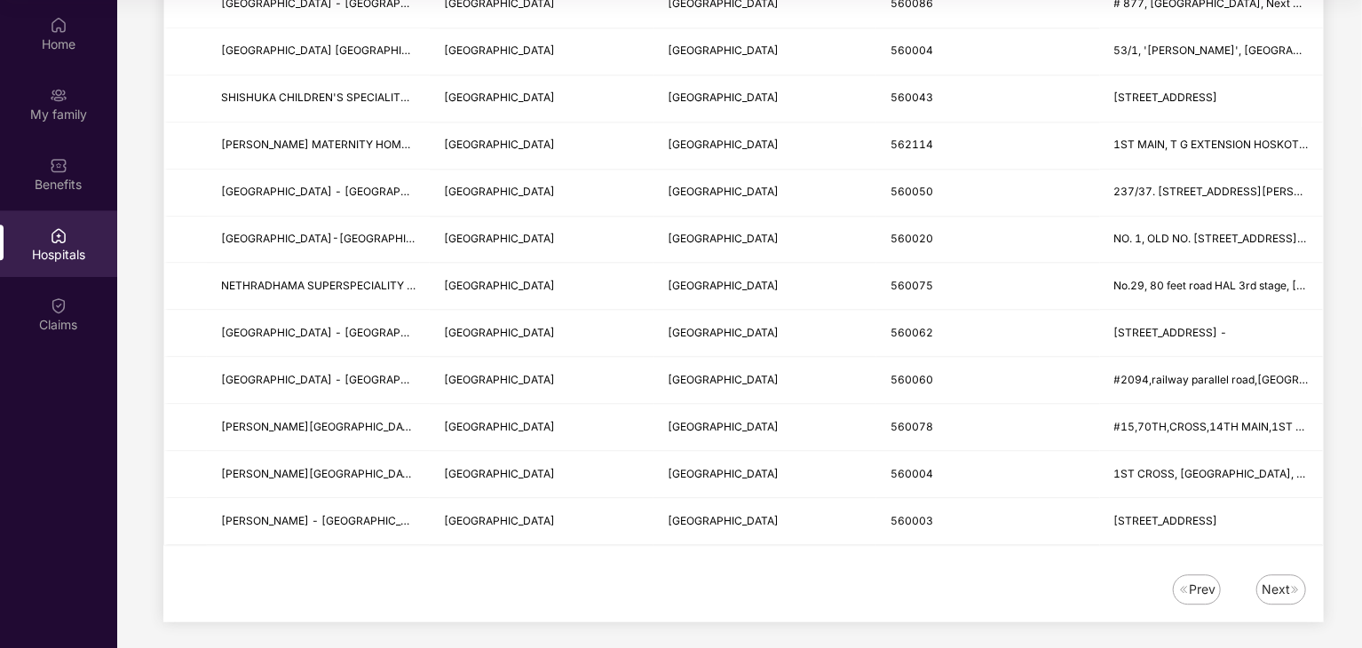
click at [1291, 584] on img at bounding box center [1295, 589] width 11 height 11
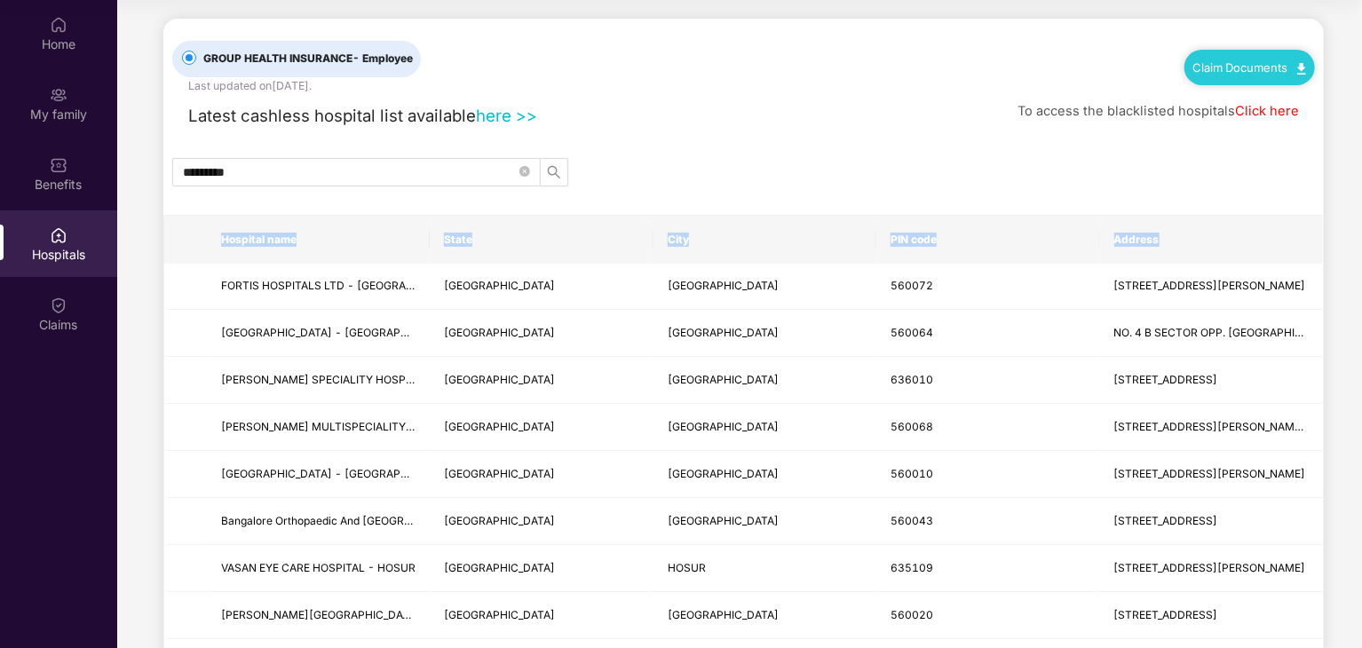
scroll to position [0, 0]
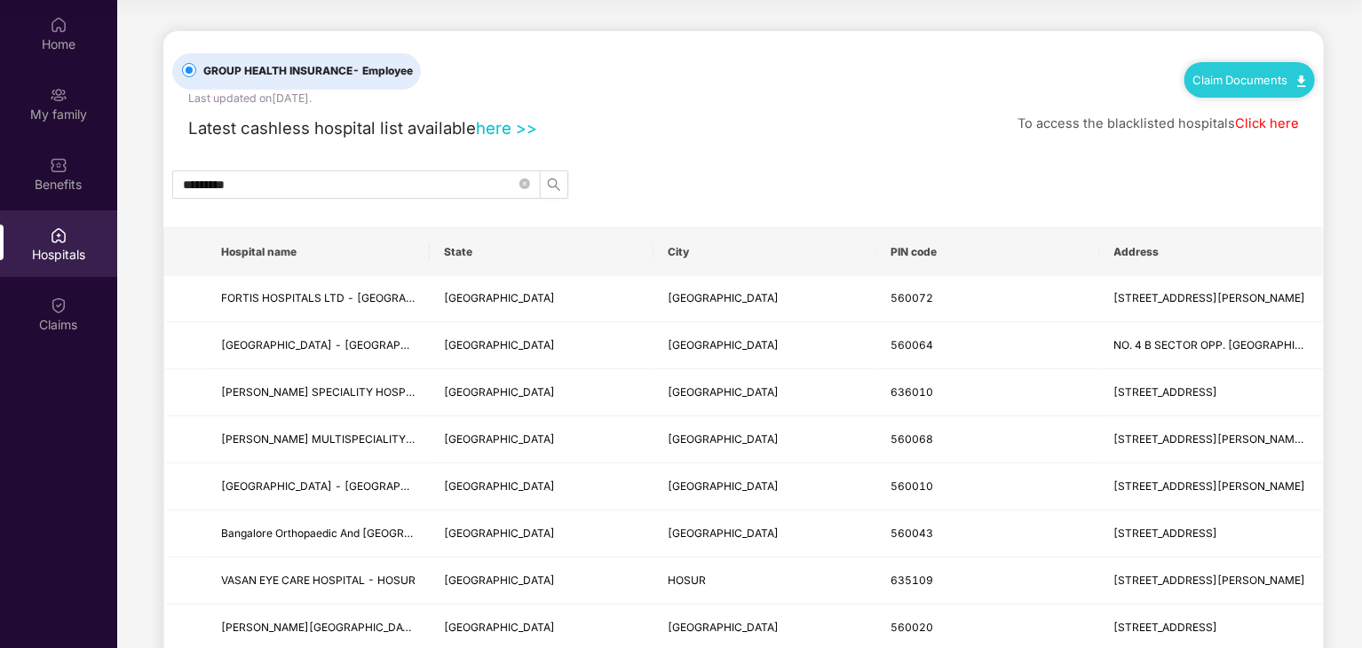
click at [757, 172] on div "*********" at bounding box center [743, 184] width 1160 height 28
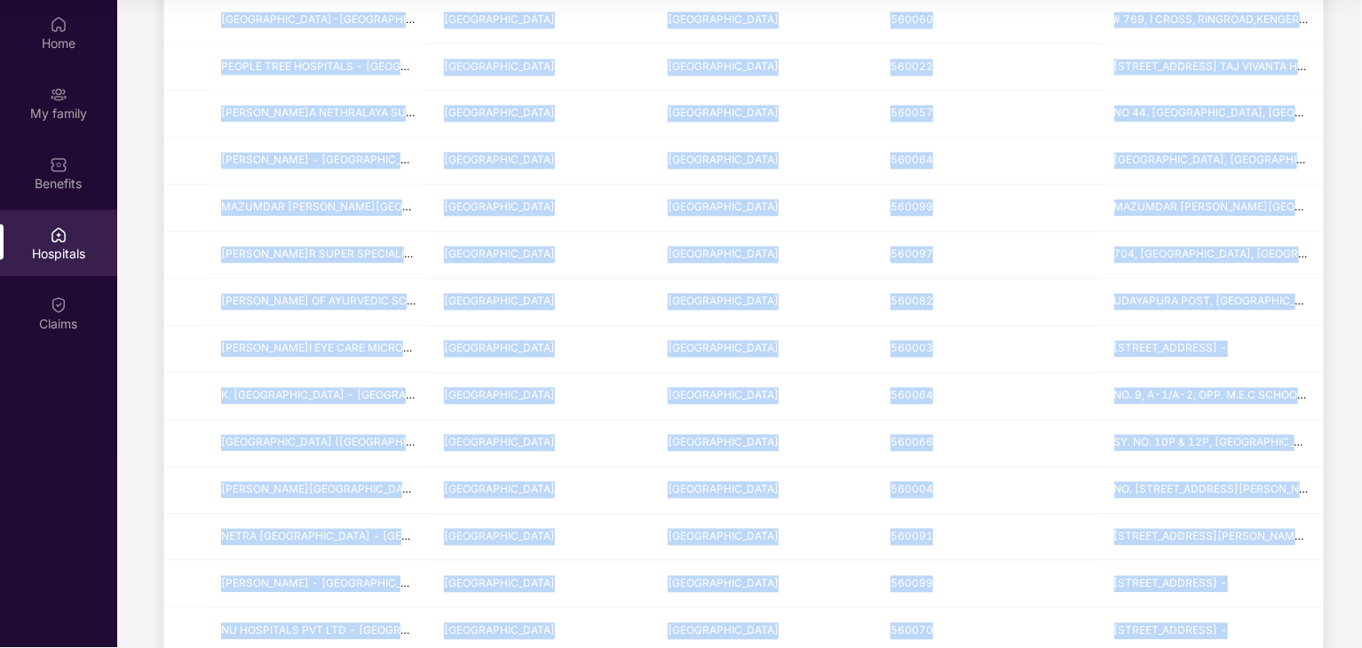
scroll to position [2081, 0]
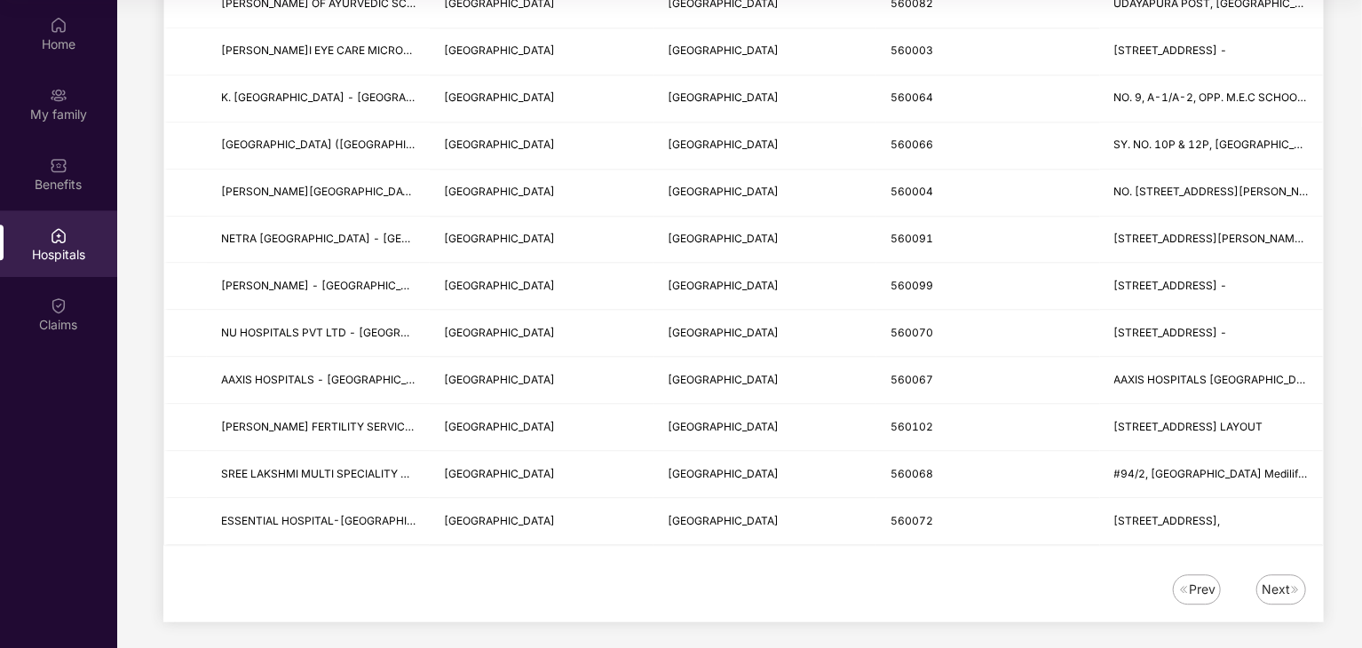
drag, startPoint x: 222, startPoint y: 294, endPoint x: 1330, endPoint y: 516, distance: 1130.1
copy table "Hospital name State City PIN code Address"
click at [1197, 583] on div "Prev" at bounding box center [1202, 590] width 27 height 20
click at [1190, 580] on div "Prev" at bounding box center [1202, 590] width 27 height 20
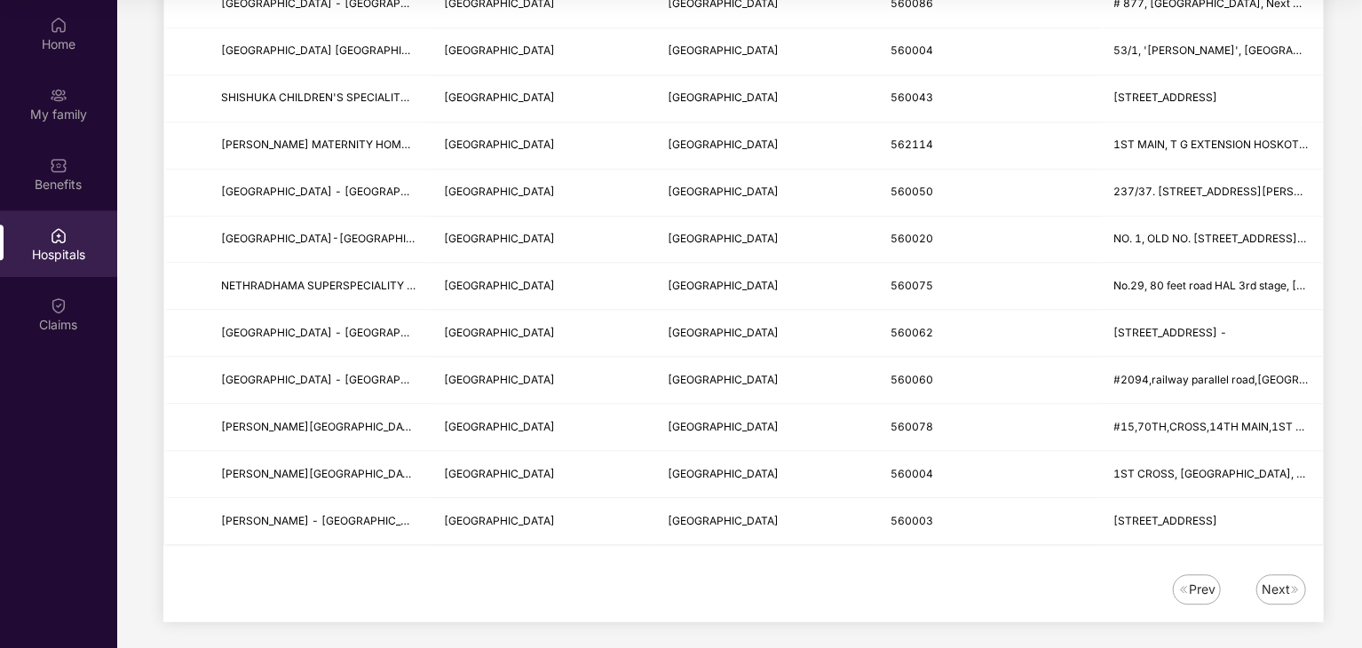
click at [1285, 580] on div "Next" at bounding box center [1276, 590] width 28 height 20
click at [1275, 584] on div "Next" at bounding box center [1276, 590] width 28 height 20
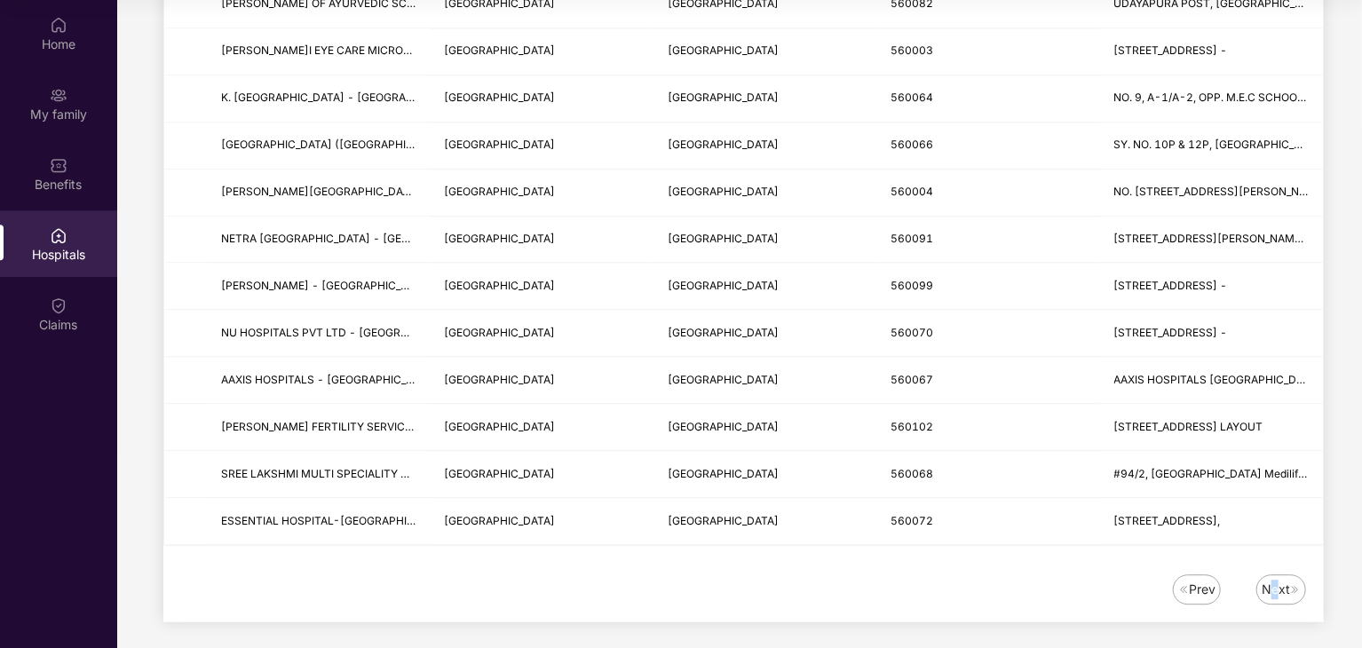
click at [1271, 580] on div "Next" at bounding box center [1276, 590] width 28 height 20
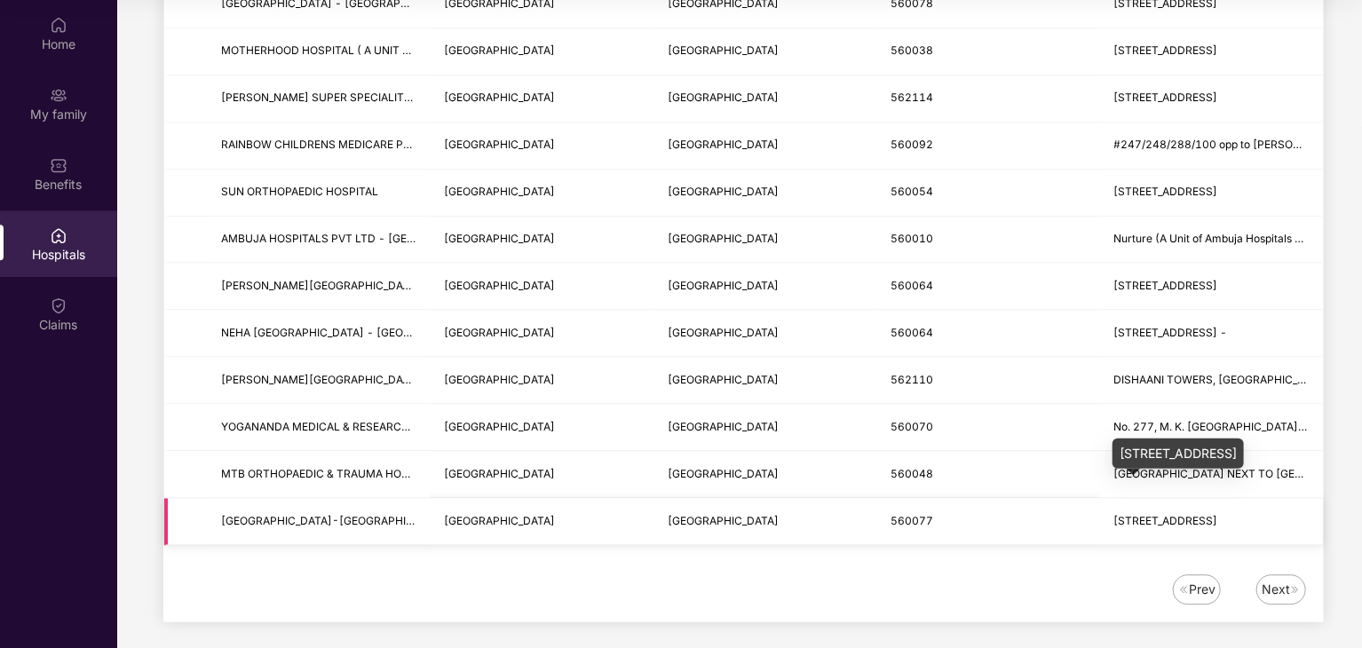
drag, startPoint x: 222, startPoint y: 297, endPoint x: 1300, endPoint y: 518, distance: 1100.2
copy tbody "[PERSON_NAME] HEALTH CARE LIMITED - BANGALORE KARNATAKA BANGALORE 560066 [STREE…"
click at [1272, 580] on div "Next" at bounding box center [1276, 590] width 28 height 20
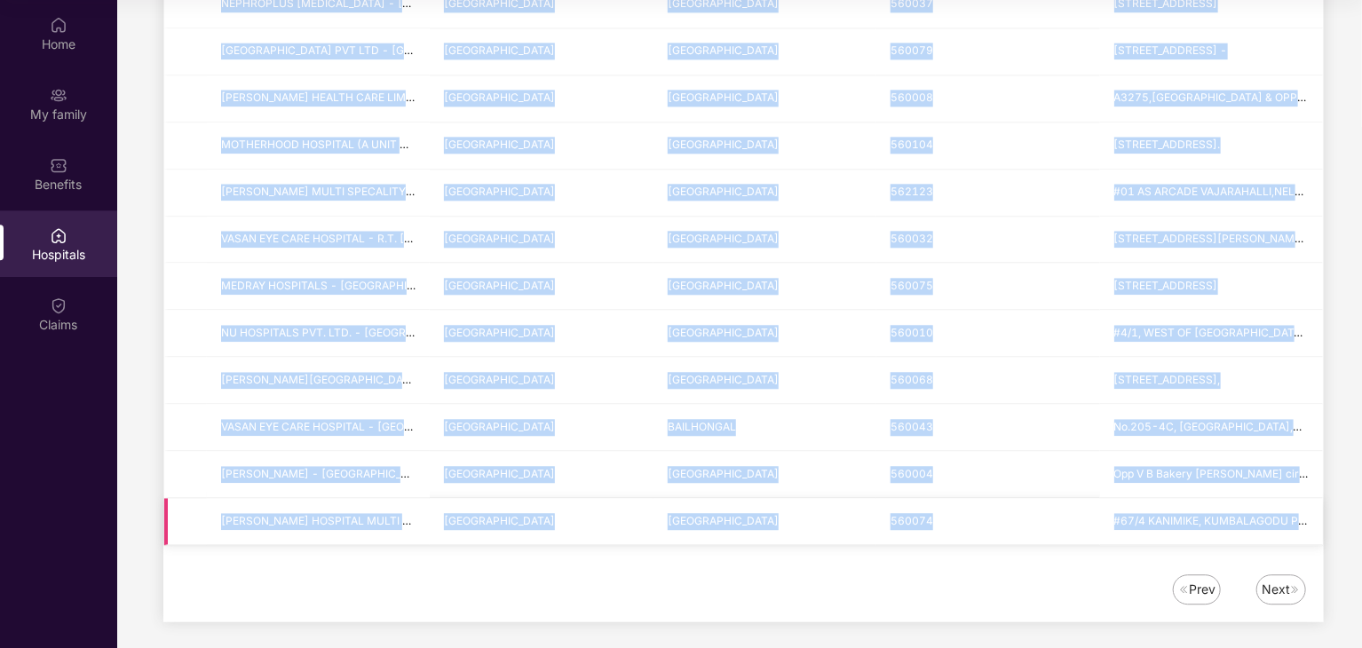
drag, startPoint x: 216, startPoint y: 398, endPoint x: 1312, endPoint y: 511, distance: 1102.4
copy tbody "NUO [GEOGRAPHIC_DATA] - BANGALORE KARNATAKA BANGALORE 560040 [STREET_ADDRESS] N…"
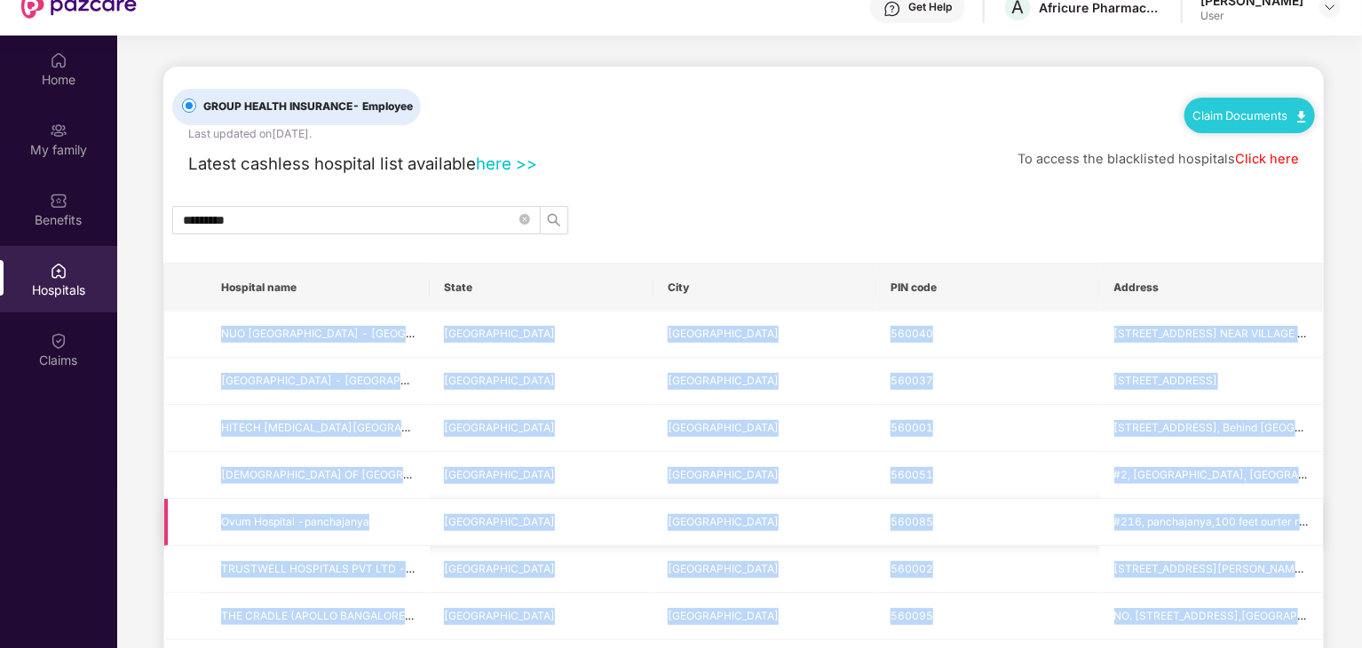
scroll to position [11, 0]
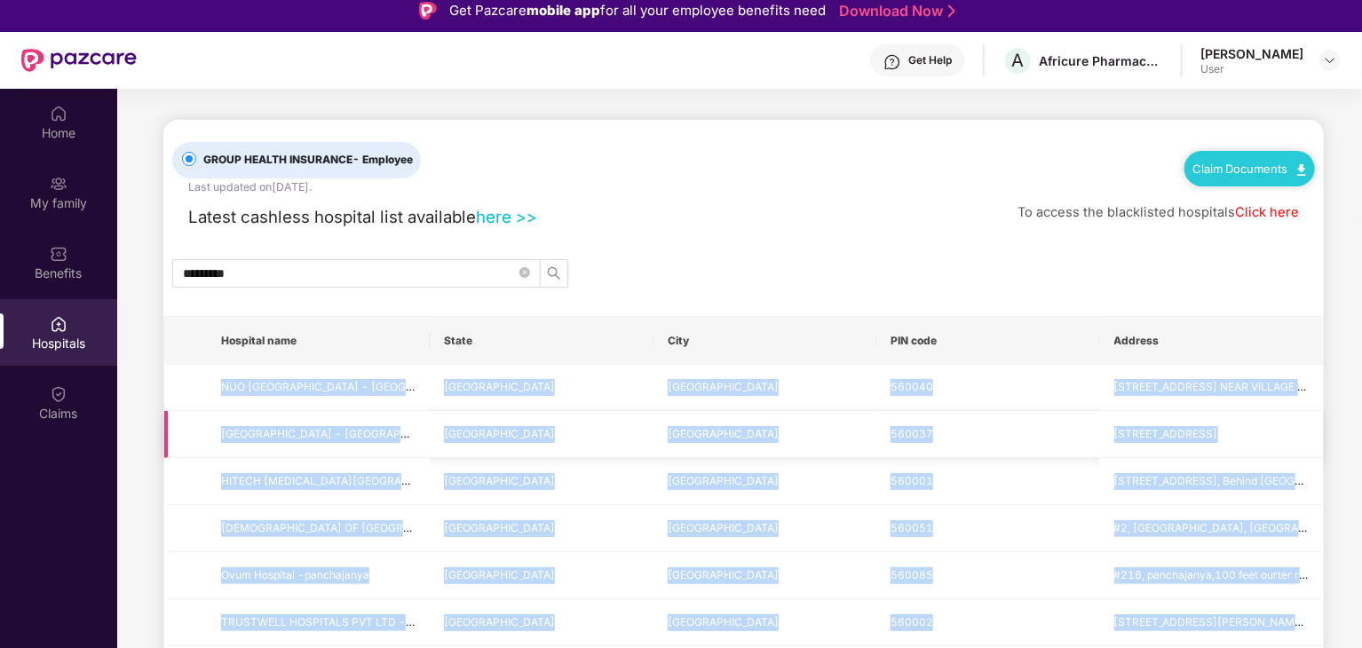
copy tbody "NUO [GEOGRAPHIC_DATA] - BANGALORE KARNATAKA BANGALORE 560040 [STREET_ADDRESS] N…"
drag, startPoint x: 515, startPoint y: 451, endPoint x: 566, endPoint y: 432, distance: 54.2
click at [515, 450] on td "[GEOGRAPHIC_DATA]" at bounding box center [541, 434] width 223 height 47
click at [612, 411] on td "[GEOGRAPHIC_DATA]" at bounding box center [541, 434] width 223 height 47
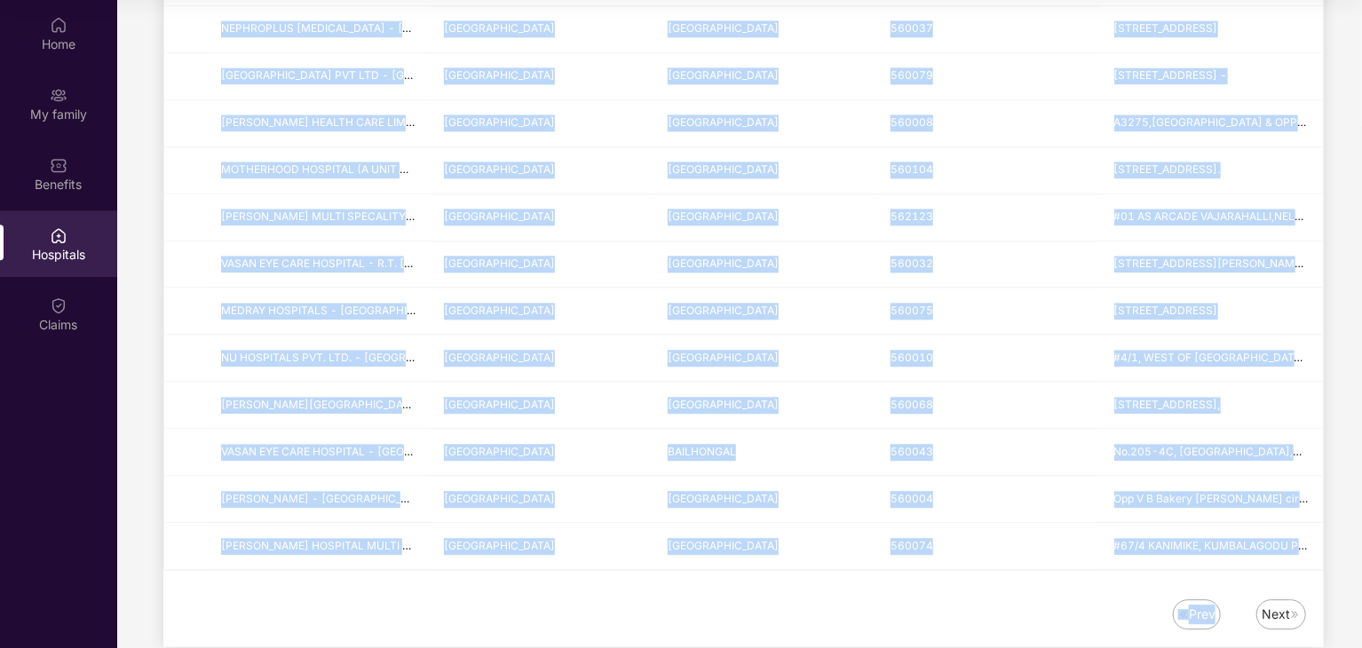
scroll to position [2081, 0]
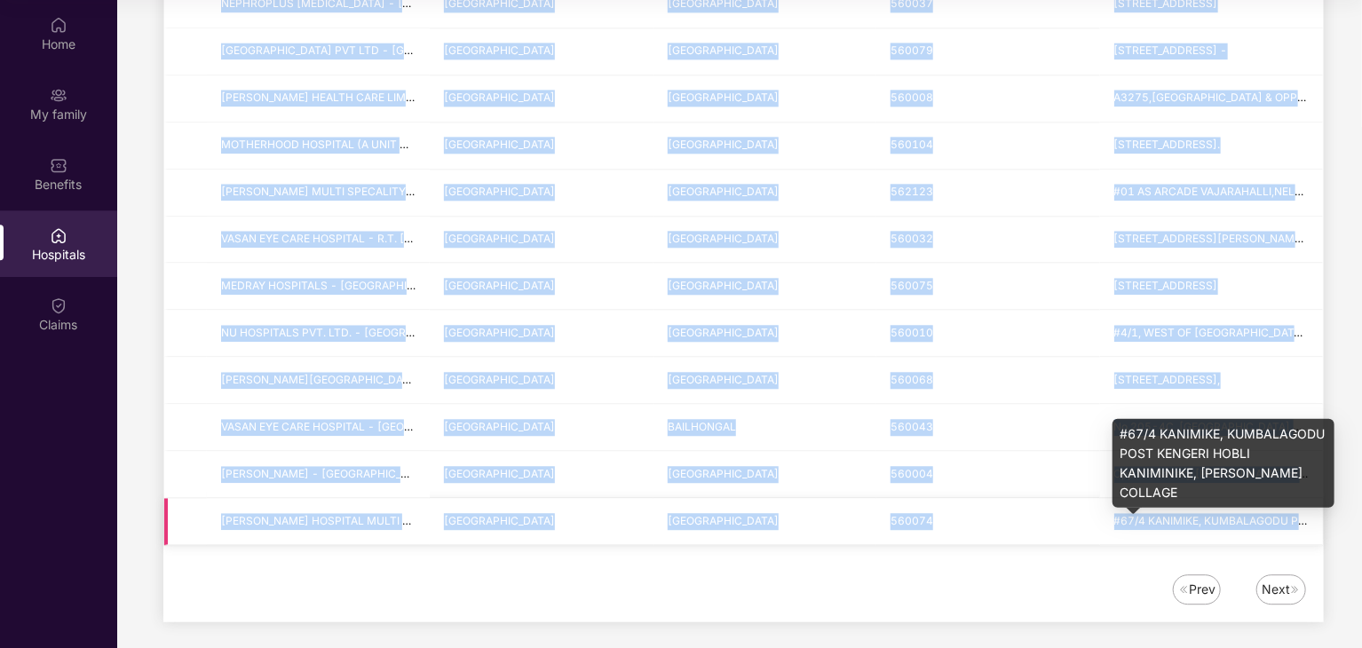
drag, startPoint x: 223, startPoint y: 384, endPoint x: 1307, endPoint y: 512, distance: 1091.6
copy tbody "NUO [GEOGRAPHIC_DATA] - BANGALORE KARNATAKA BANGALORE 560040 [STREET_ADDRESS] N…"
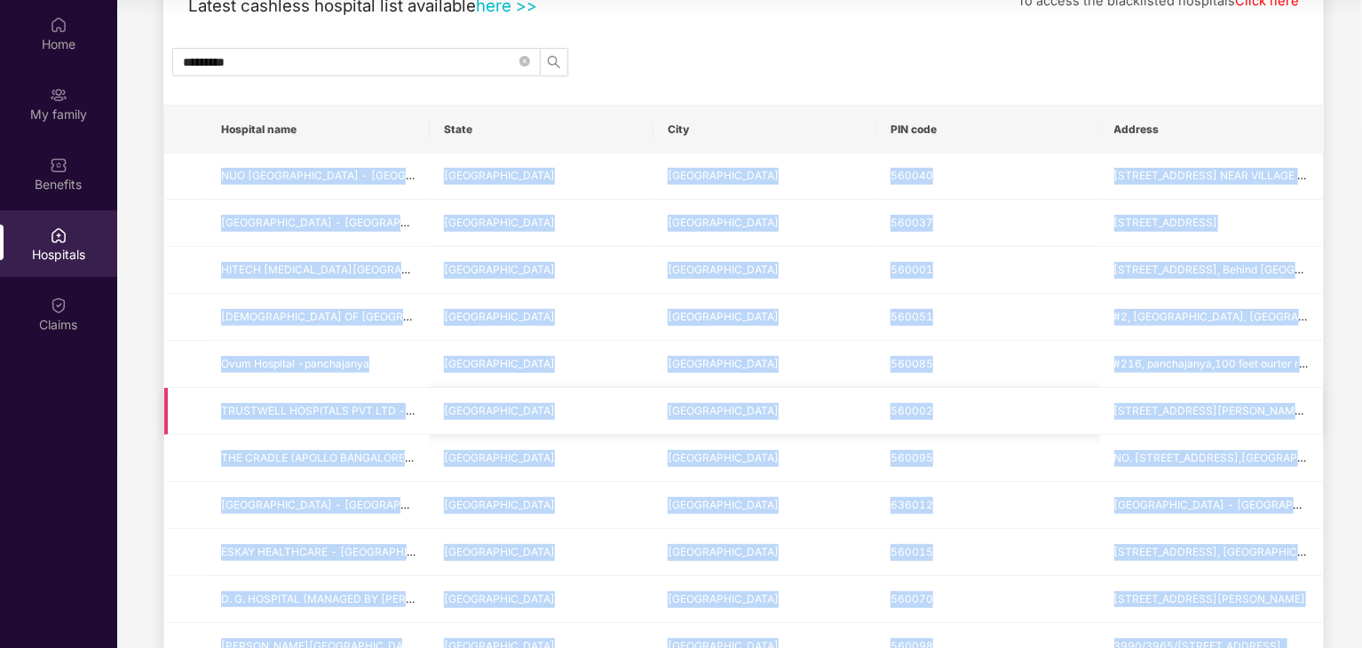
scroll to position [178, 0]
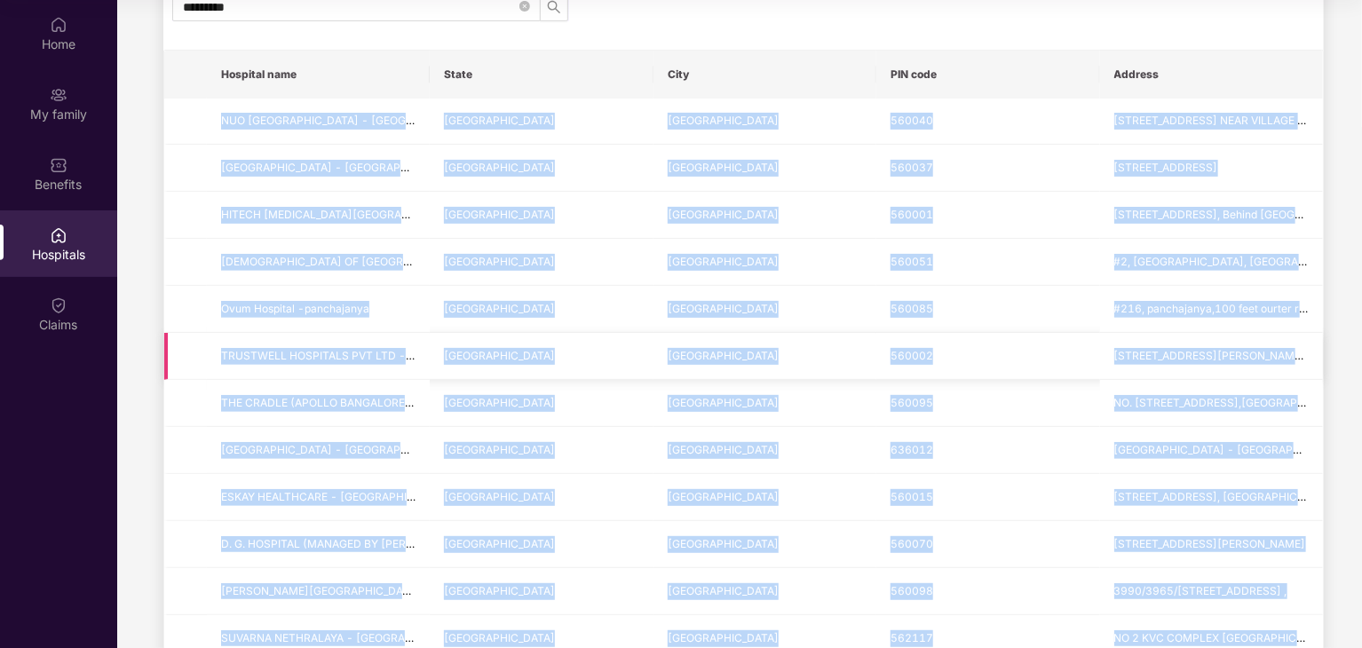
click at [788, 373] on td "[GEOGRAPHIC_DATA]" at bounding box center [764, 356] width 223 height 47
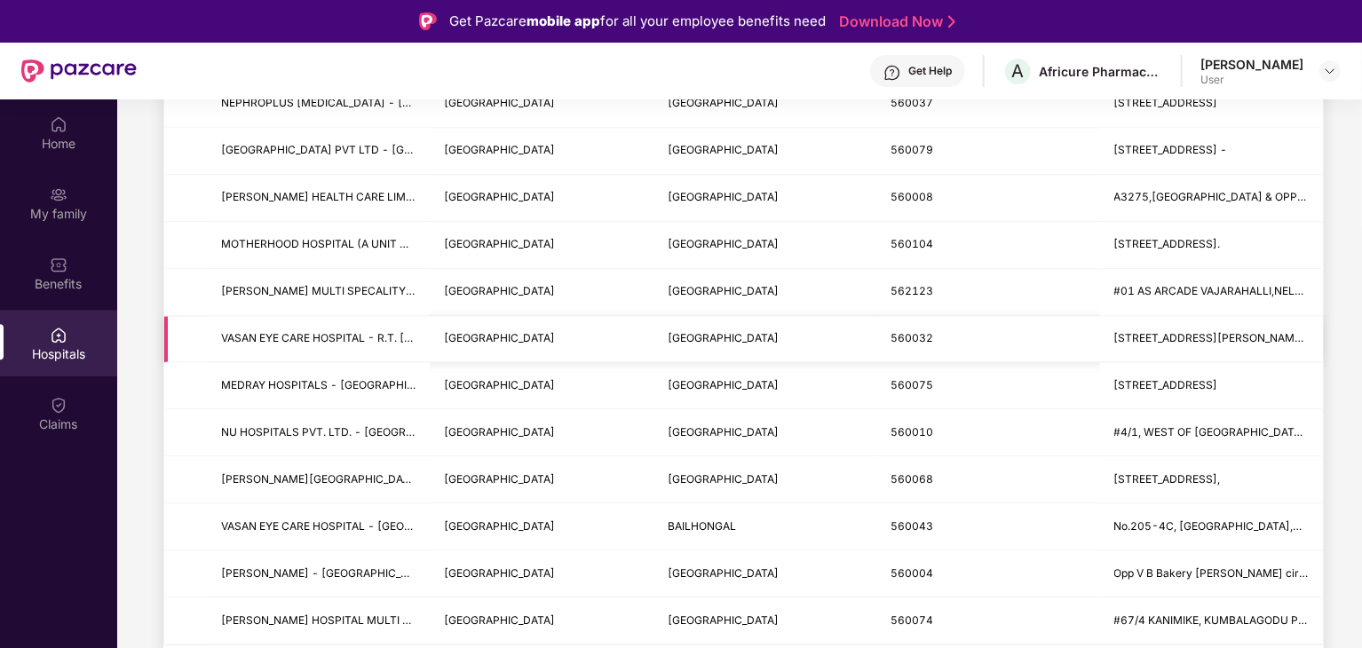
scroll to position [99, 0]
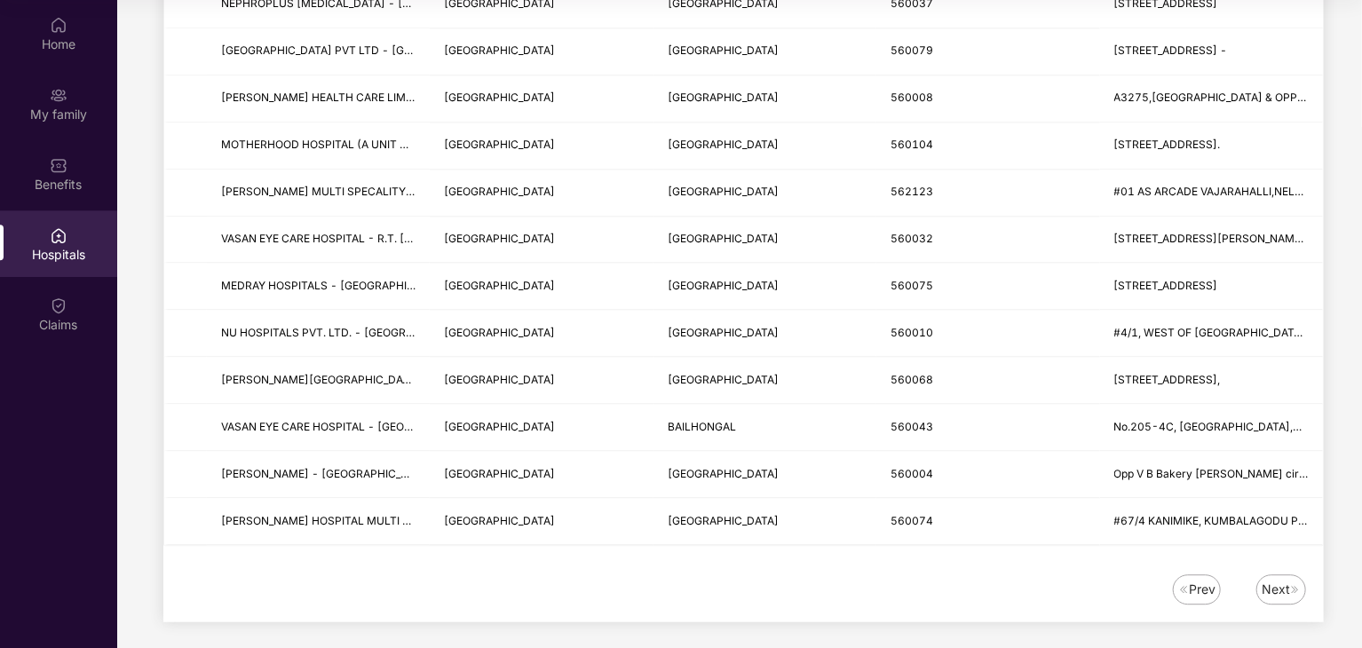
click at [1292, 584] on img at bounding box center [1295, 589] width 11 height 11
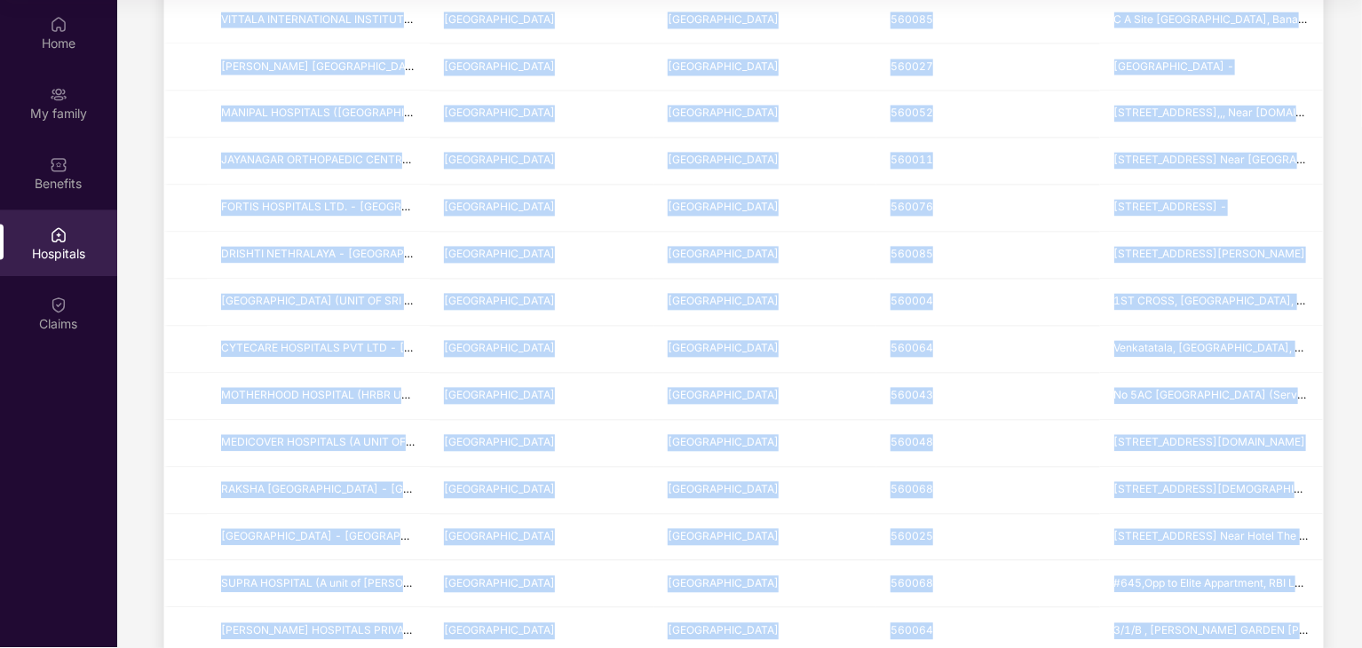
scroll to position [2081, 0]
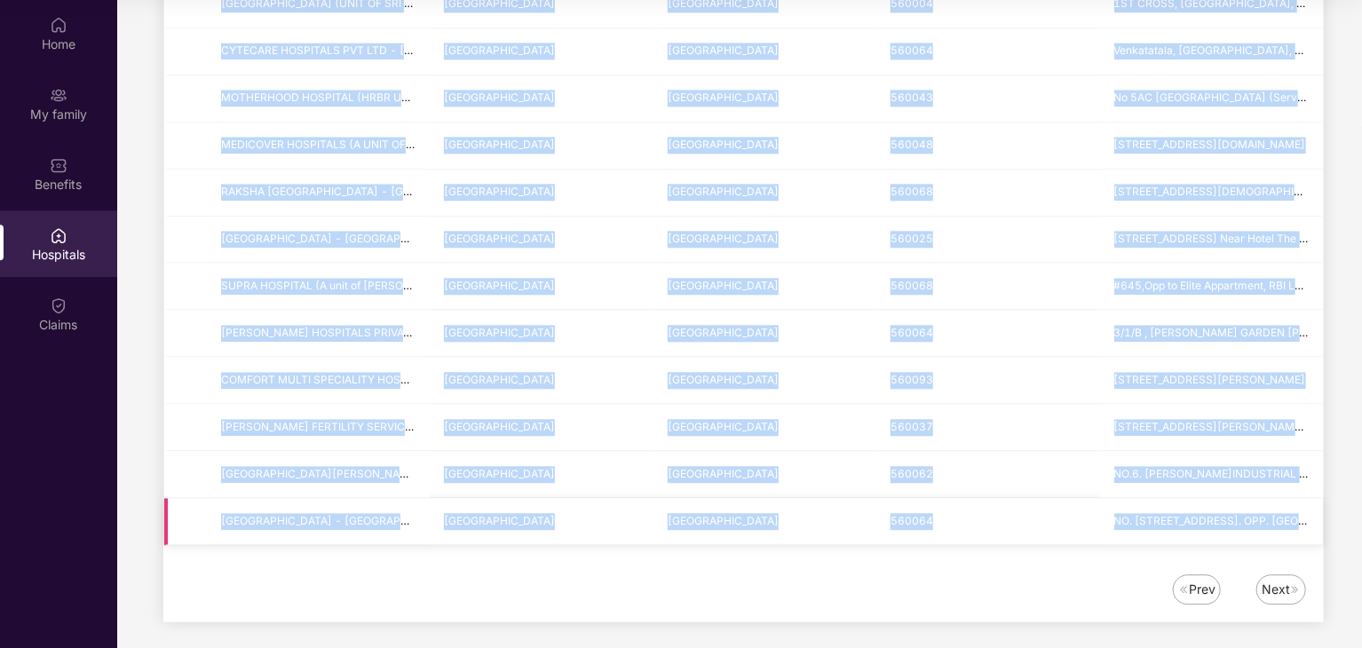
drag, startPoint x: 222, startPoint y: 292, endPoint x: 1318, endPoint y: 507, distance: 1116.5
copy tbody "[PERSON_NAME] NURSING AND MATERNITY HOME - [GEOGRAPHIC_DATA] [STREET_ADDRESS] K…"
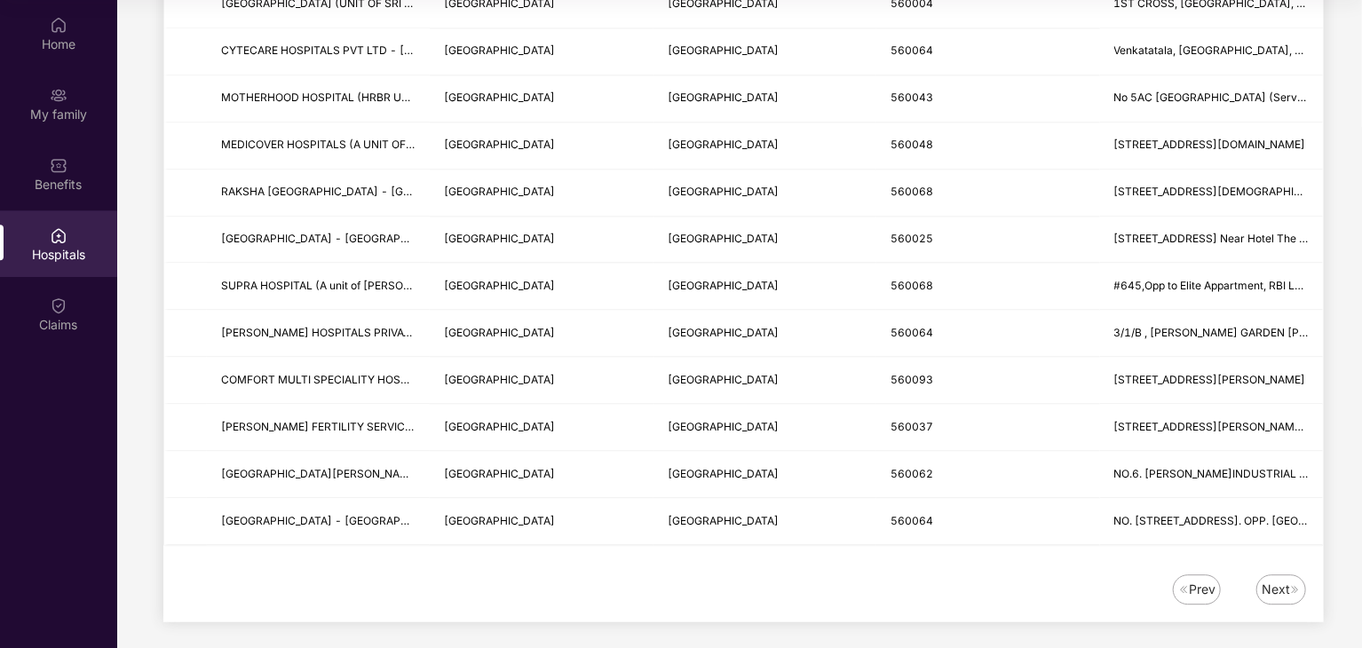
click at [1268, 580] on div "Next" at bounding box center [1276, 590] width 28 height 20
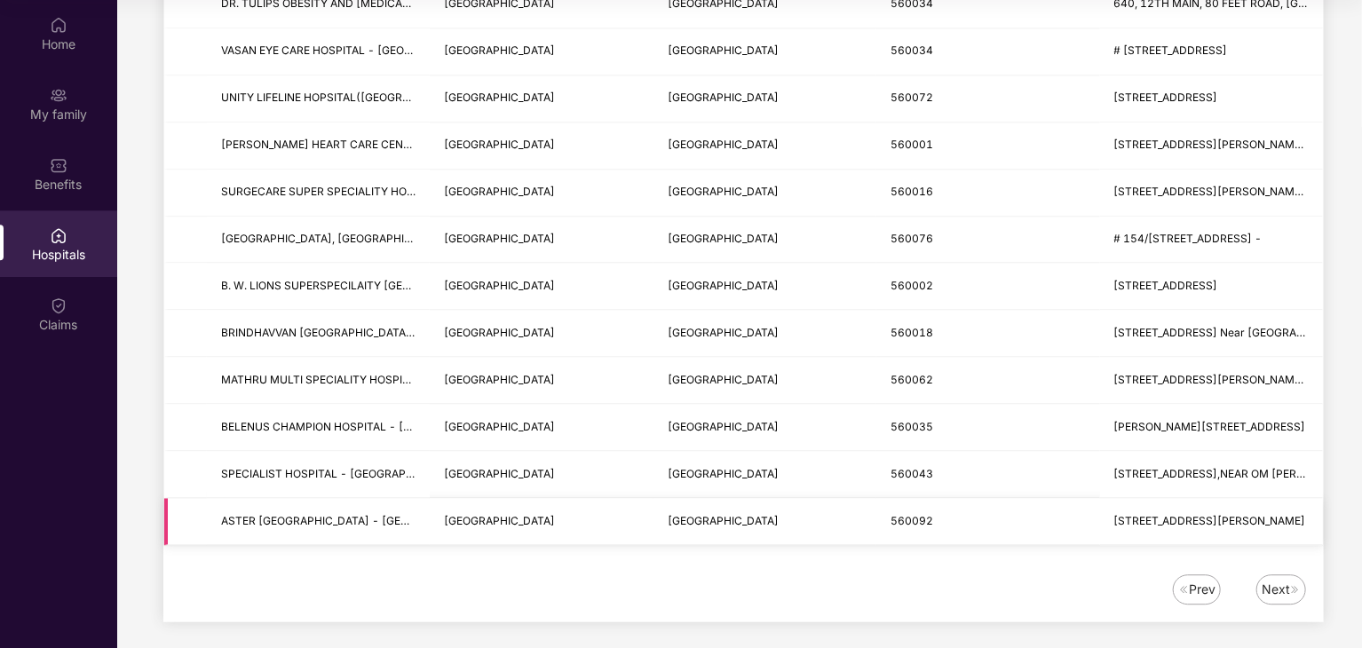
drag, startPoint x: 222, startPoint y: 295, endPoint x: 1296, endPoint y: 507, distance: 1095.1
copy tbody "[PERSON_NAME] NEURO AND [GEOGRAPHIC_DATA] [GEOGRAPHIC_DATA] - [GEOGRAPHIC_DATA]…"
click at [1263, 574] on div "Next" at bounding box center [1281, 589] width 50 height 30
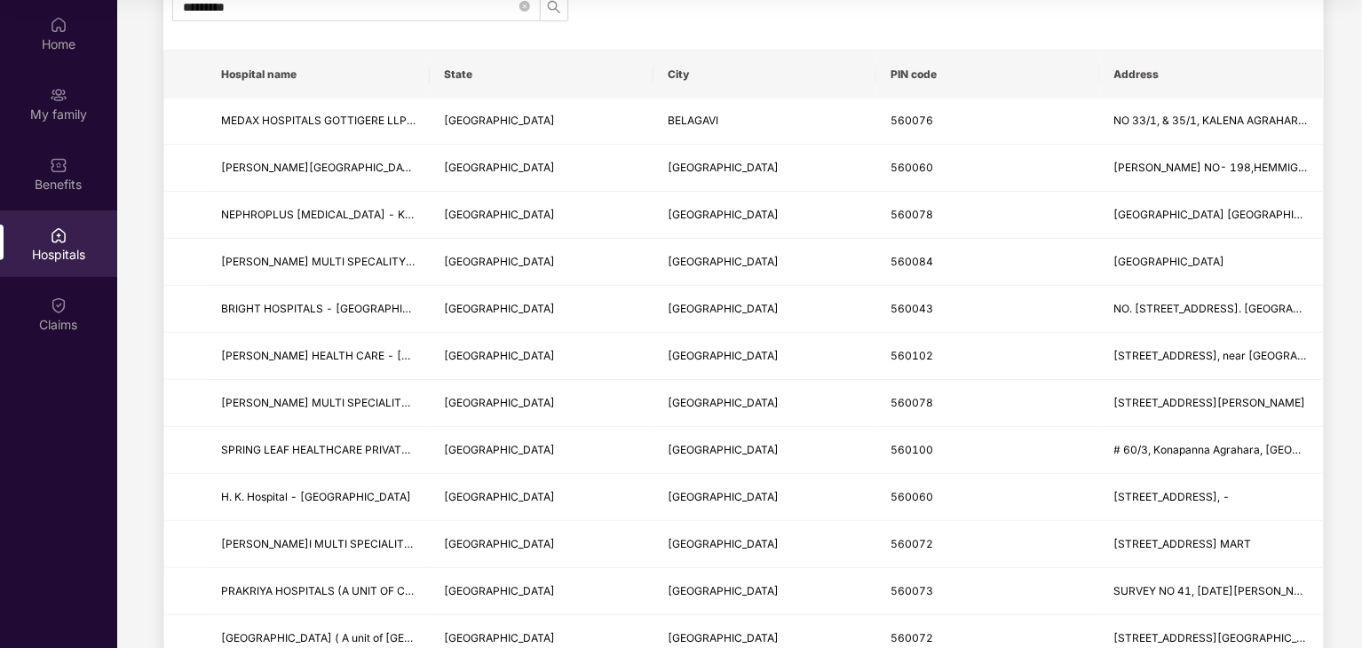
scroll to position [0, 0]
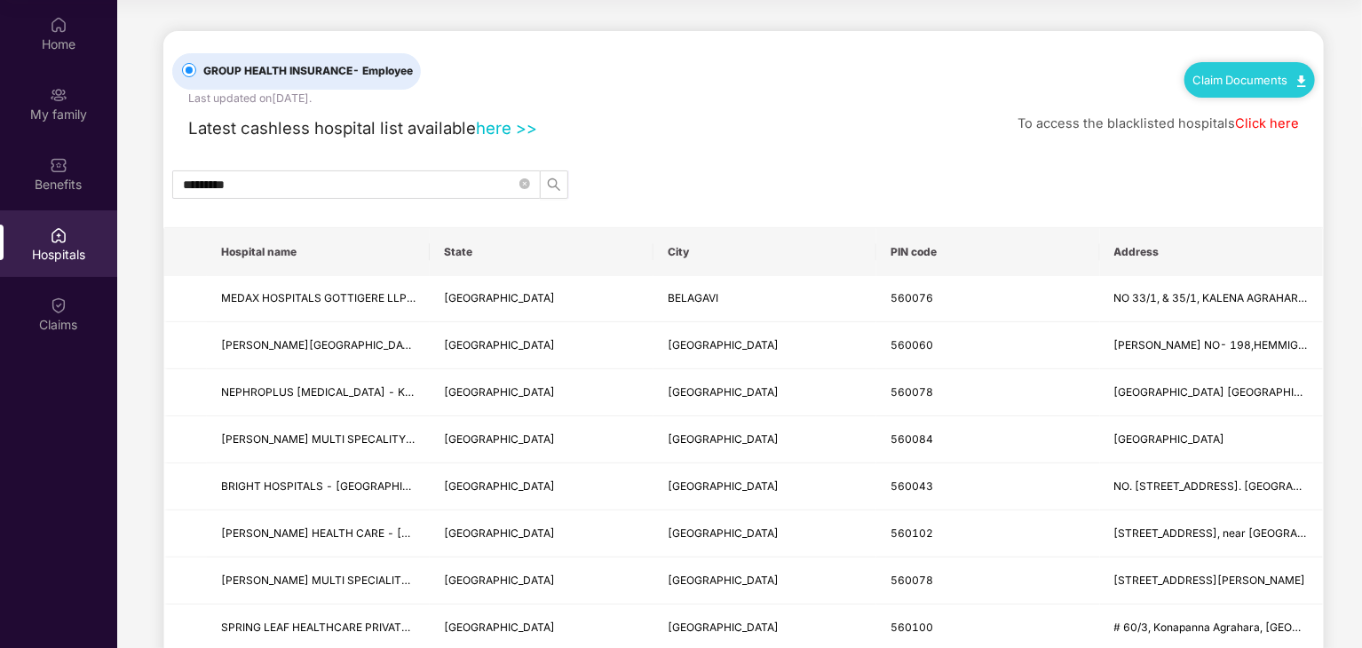
click at [1264, 117] on link "Click here" at bounding box center [1267, 123] width 64 height 16
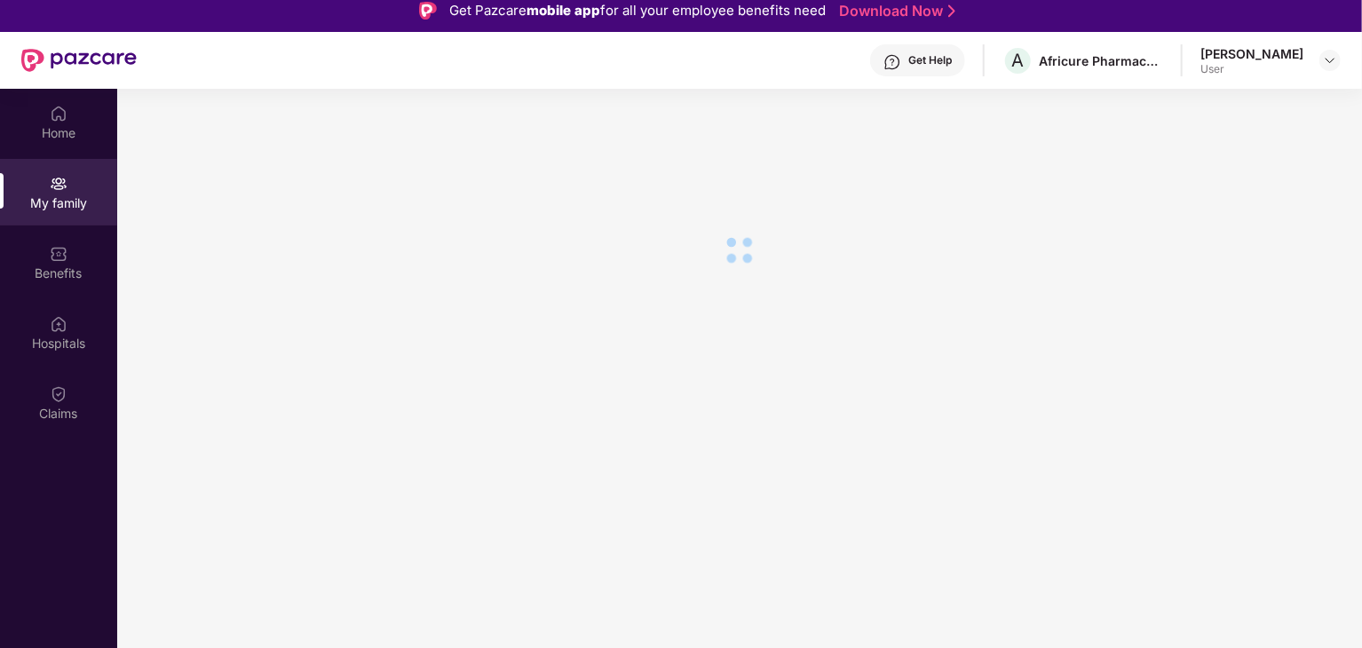
scroll to position [99, 0]
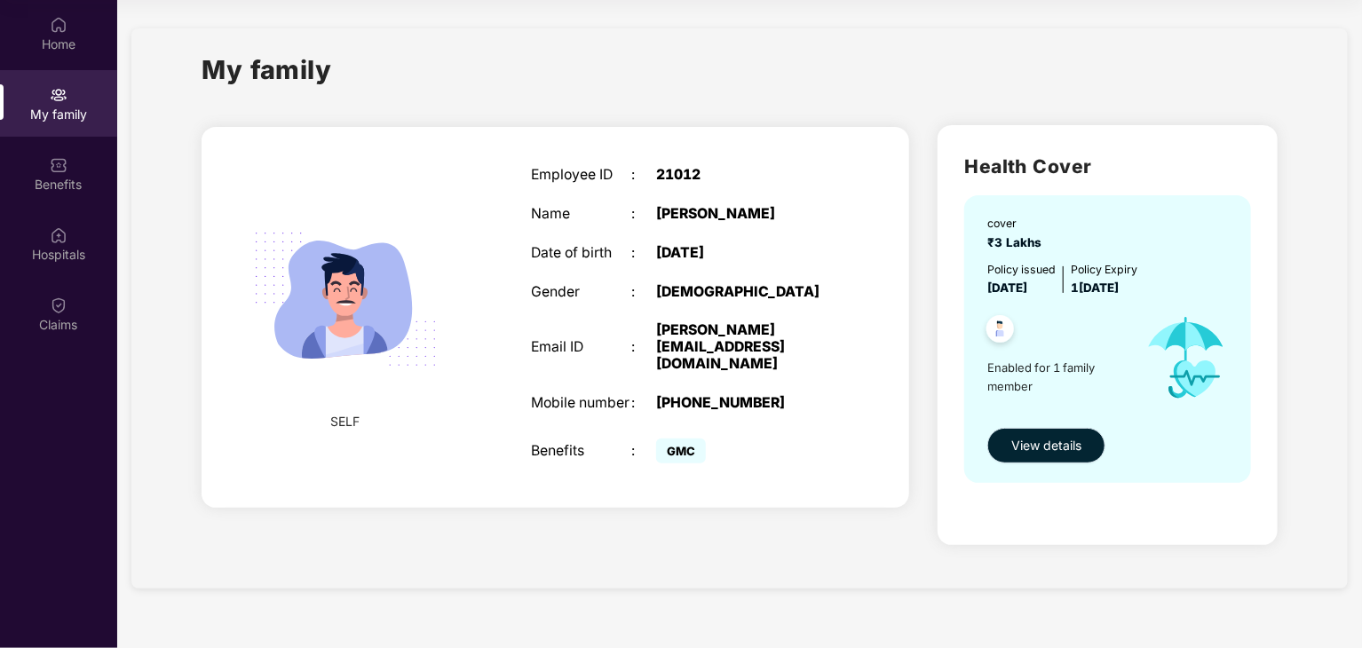
click at [1056, 458] on button "View details" at bounding box center [1046, 446] width 118 height 36
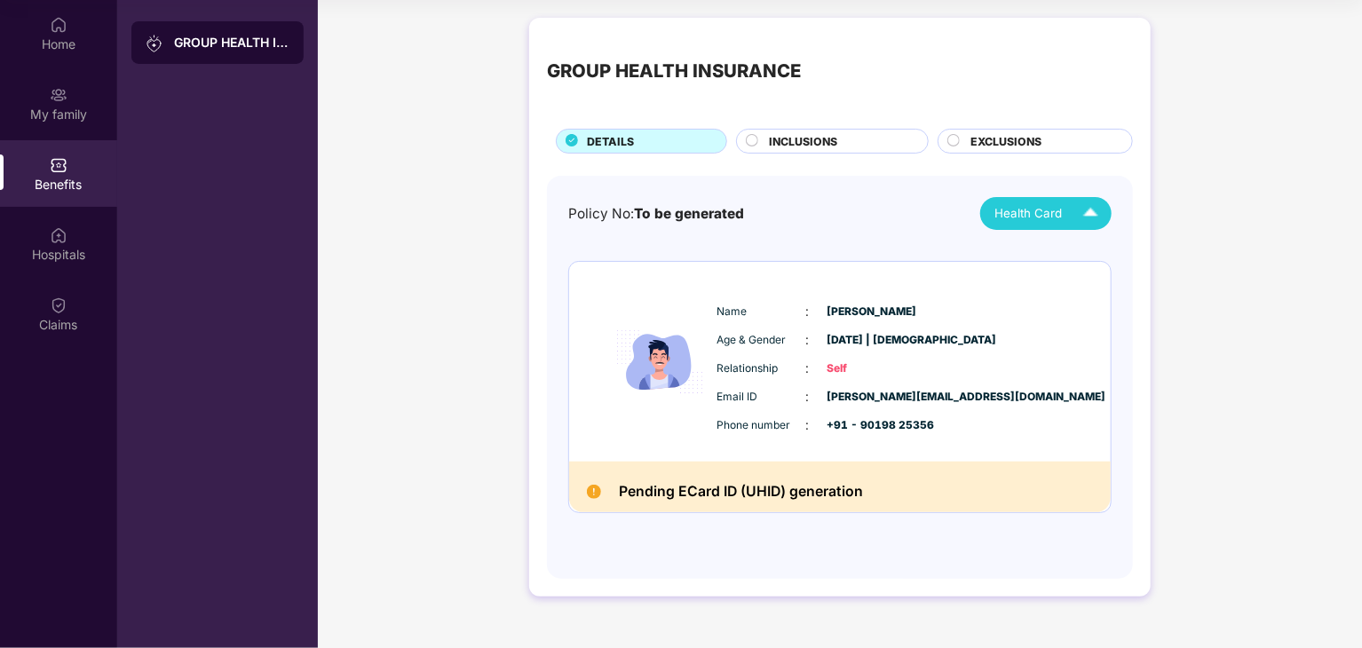
click at [1026, 208] on span "Health Card" at bounding box center [1027, 213] width 67 height 19
click at [1030, 255] on div "[PERSON_NAME]" at bounding box center [1049, 255] width 115 height 20
click at [55, 327] on div "Claims" at bounding box center [58, 325] width 117 height 18
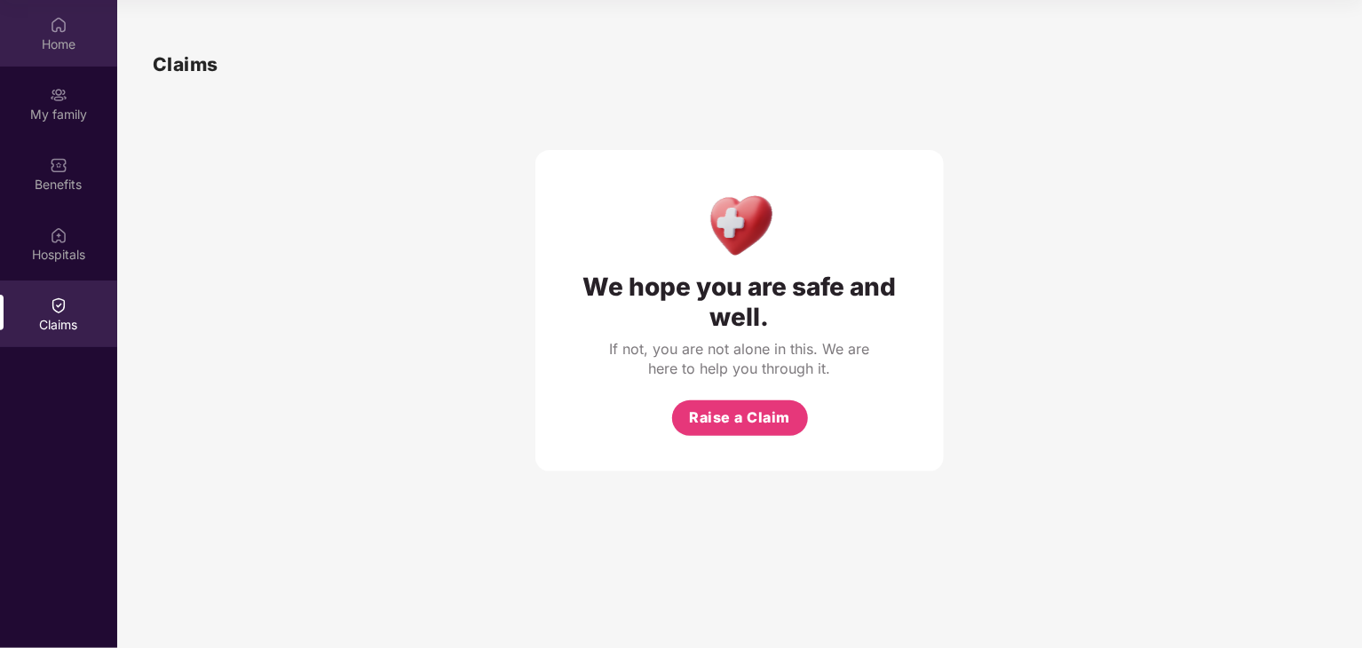
click at [62, 40] on div "Home" at bounding box center [58, 45] width 117 height 18
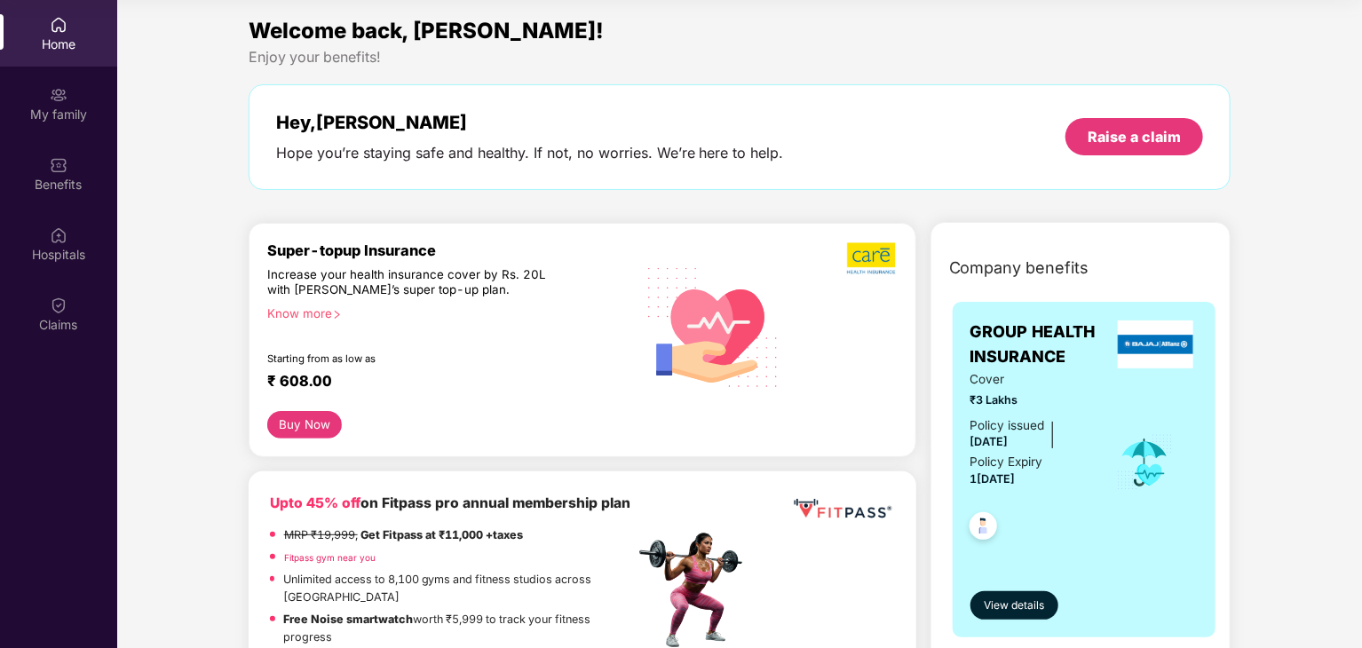
click at [305, 313] on div "Know more" at bounding box center [445, 312] width 357 height 12
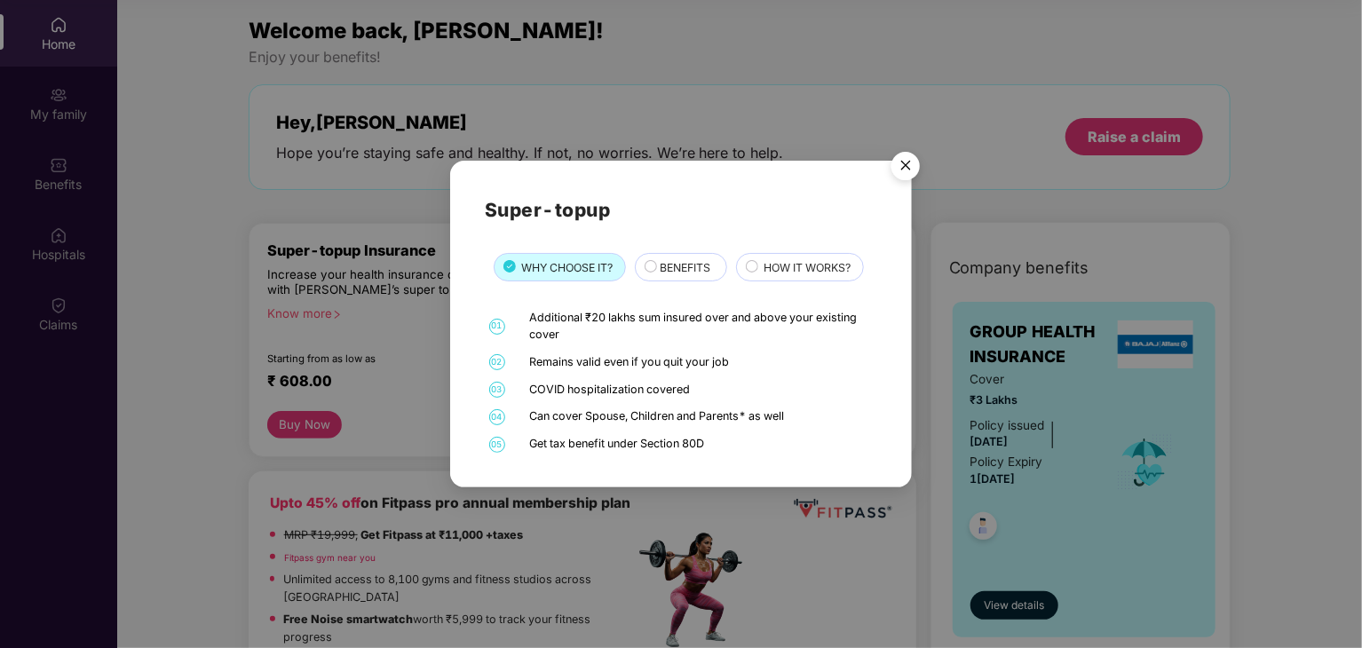
click at [909, 169] on img "Close" at bounding box center [906, 169] width 50 height 50
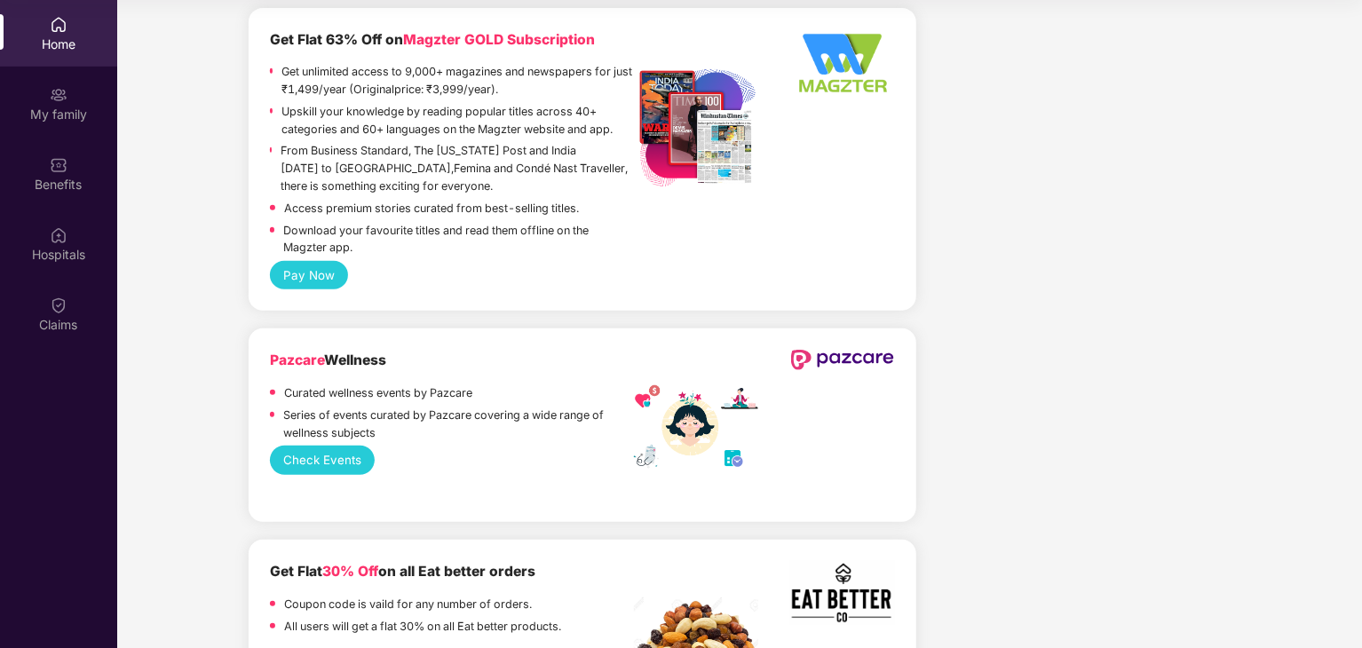
scroll to position [4039, 0]
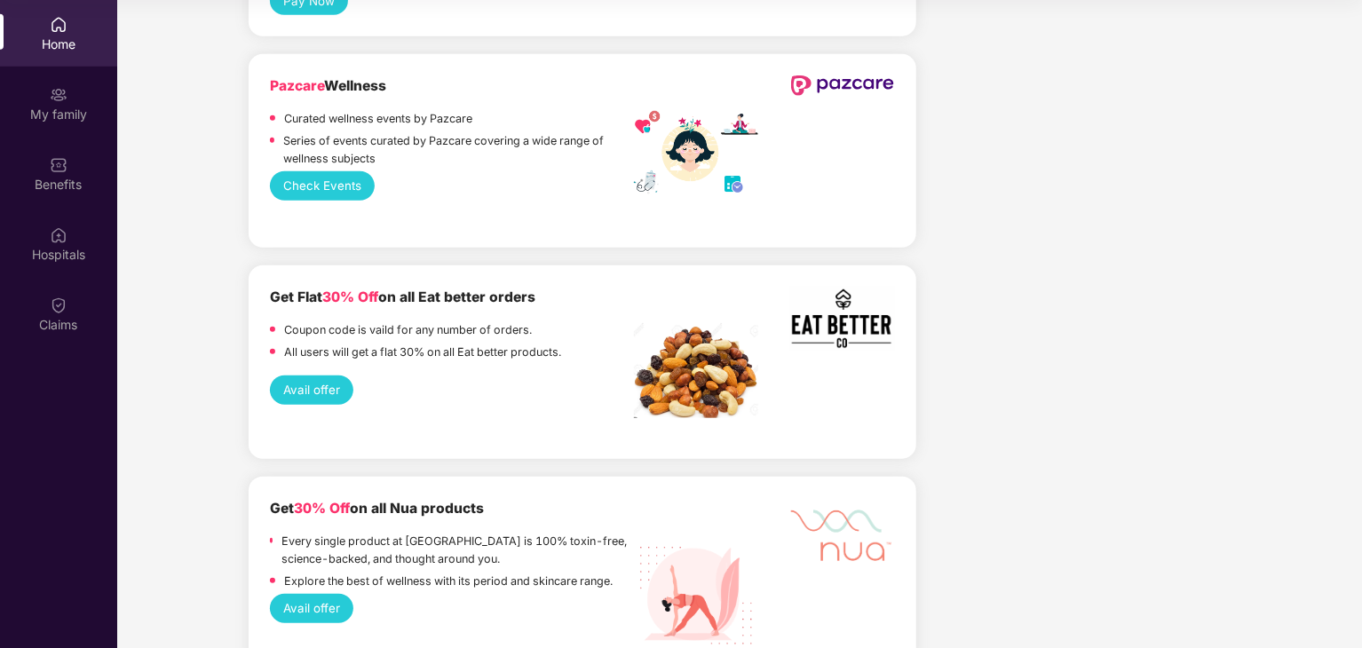
click at [323, 376] on button "Avail offer" at bounding box center [312, 390] width 84 height 28
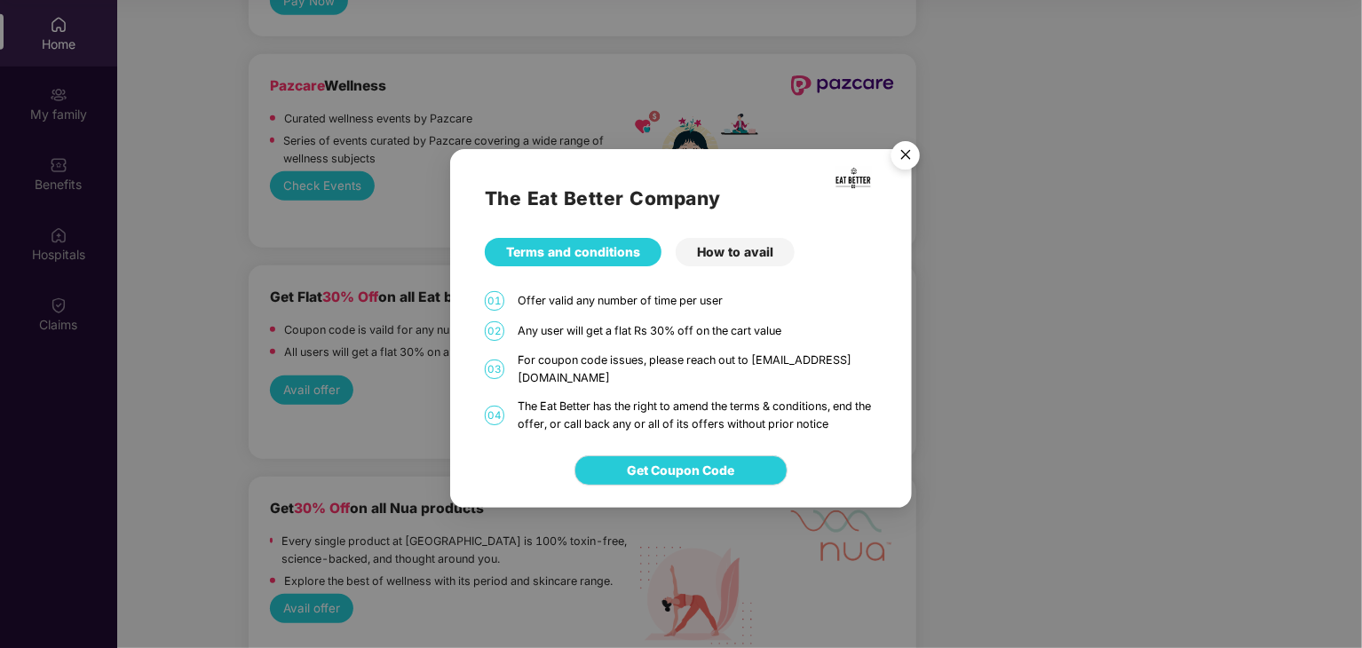
click at [753, 258] on div "How to avail" at bounding box center [735, 252] width 119 height 28
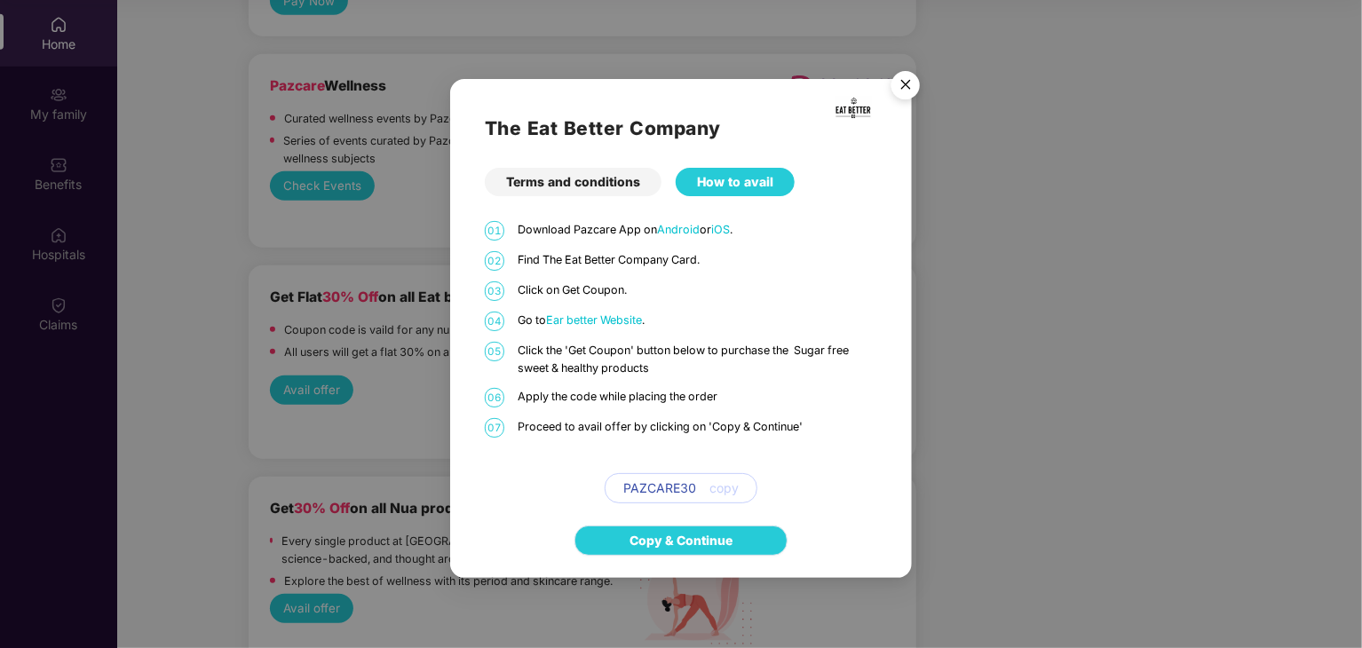
click at [680, 541] on link "Copy & Continue" at bounding box center [681, 541] width 103 height 20
click at [904, 80] on img "Close" at bounding box center [906, 88] width 50 height 50
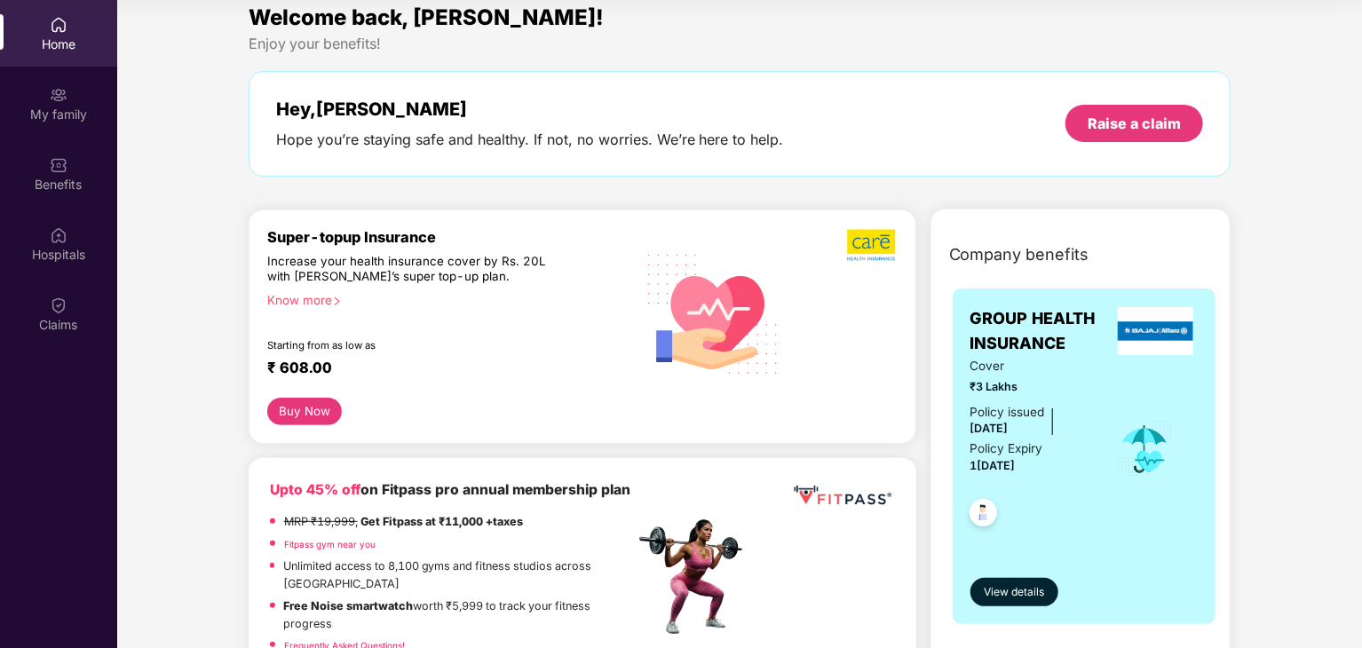
scroll to position [0, 0]
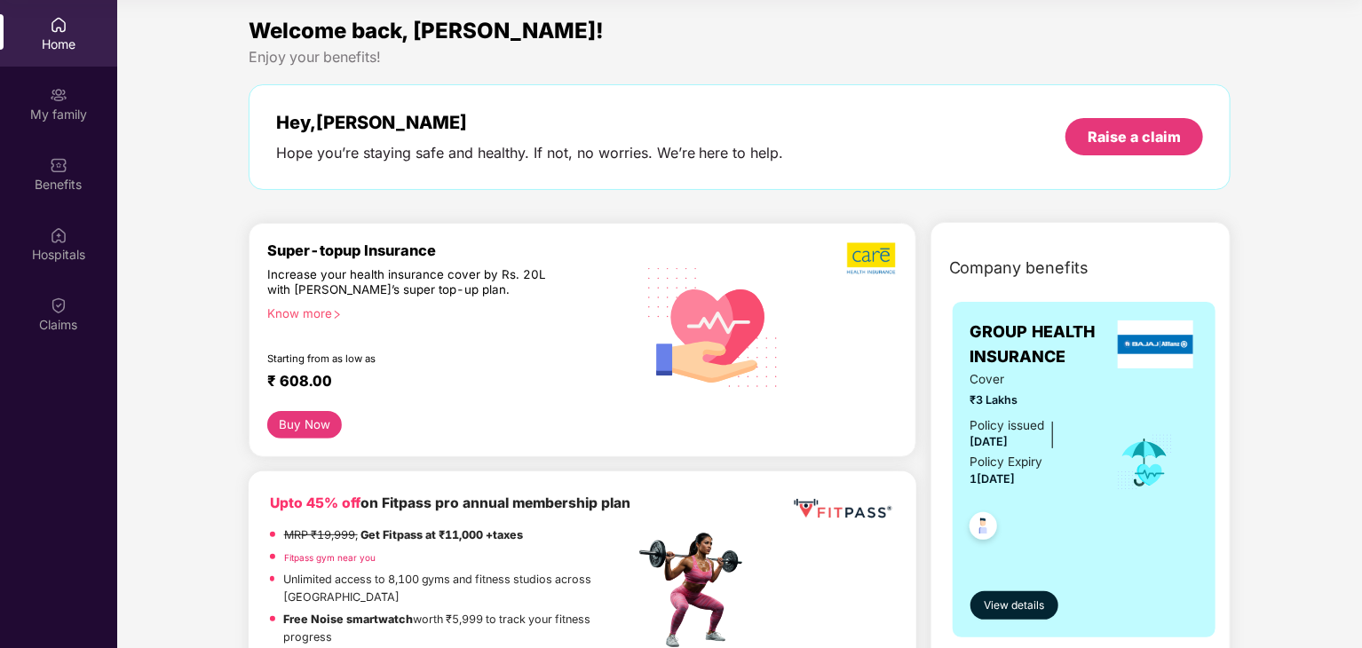
click at [50, 50] on div "Home" at bounding box center [58, 45] width 117 height 18
click at [51, 111] on div "My family" at bounding box center [58, 115] width 117 height 18
